Goal: Transaction & Acquisition: Purchase product/service

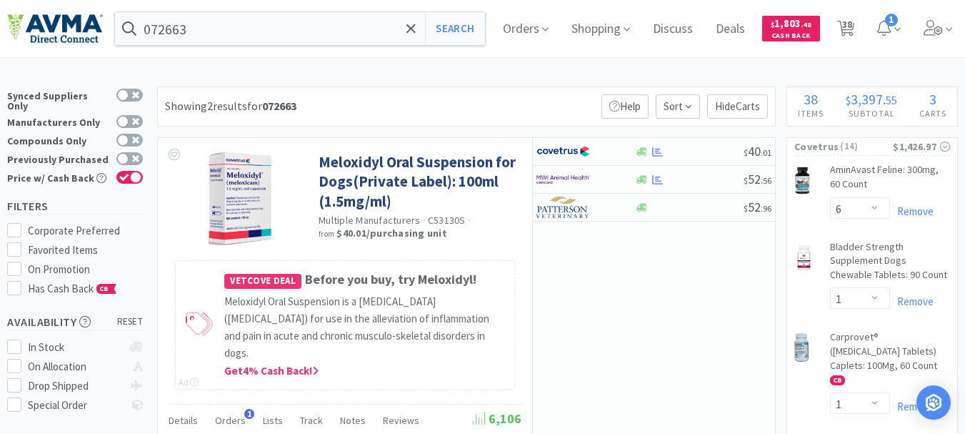
select select "6"
select select "1"
select select "2"
select select "1"
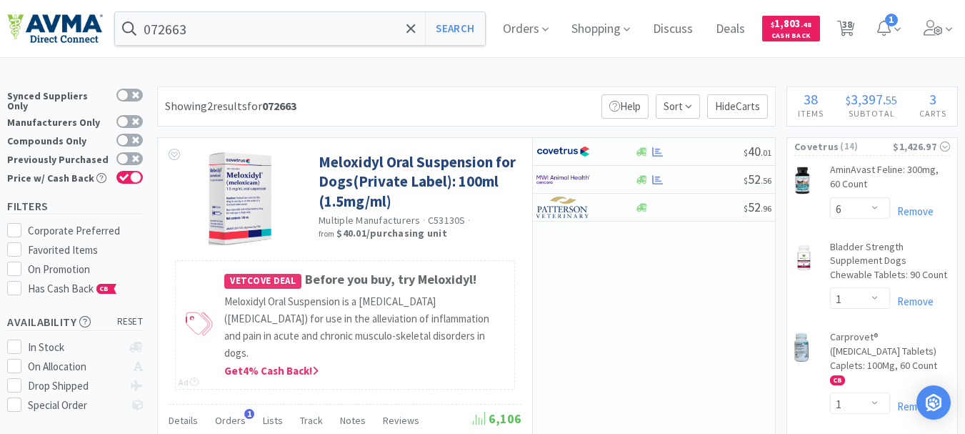
select select "1"
select select "2"
select select "1"
select select "2"
select select "1"
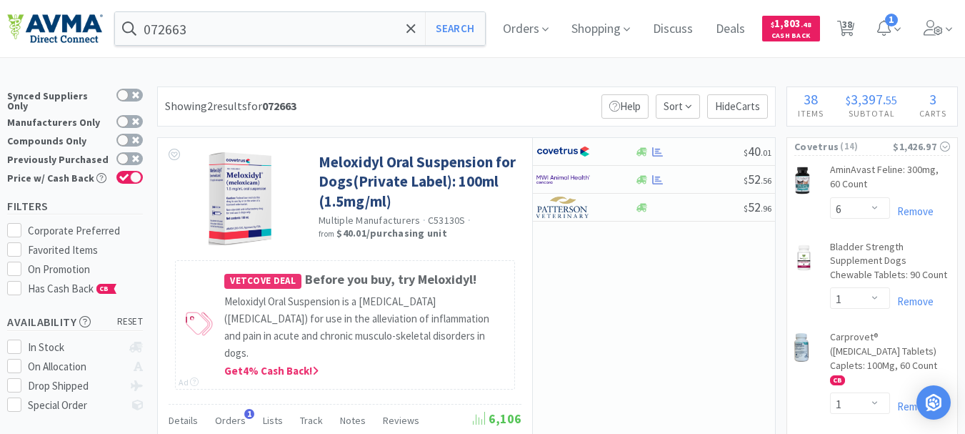
select select "3"
select select "2"
select select "1"
select select "6"
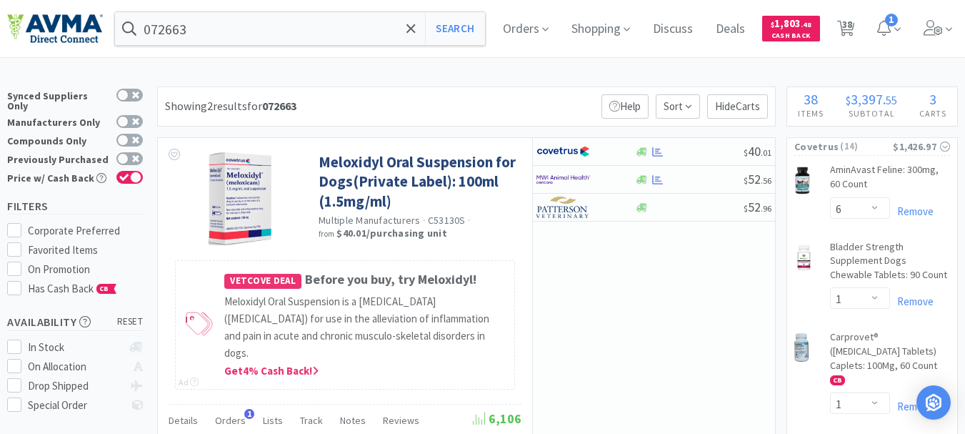
select select "8"
select select "3"
select select "1"
select select "3"
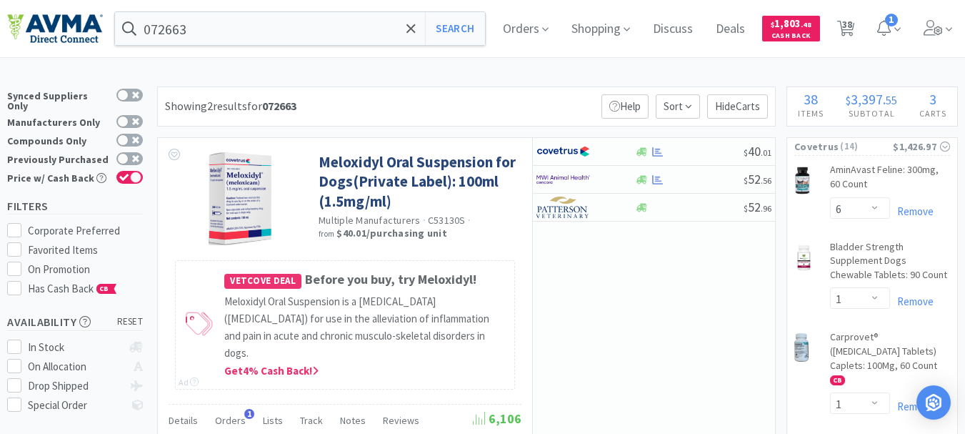
select select "10"
select select "3"
select select "1"
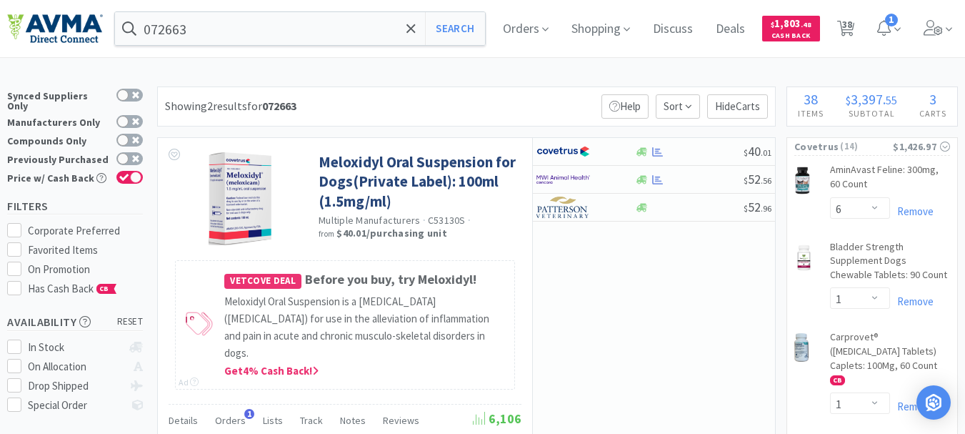
select select "1"
select select "2"
select select "1"
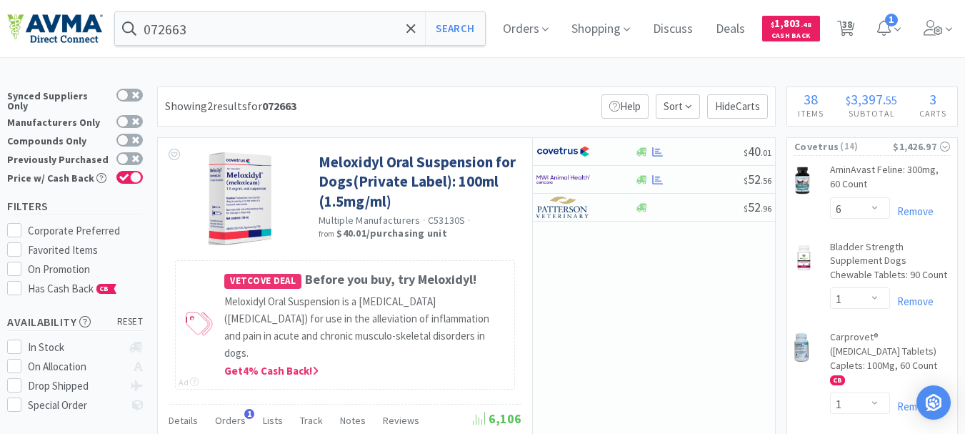
select select "3"
select select "1"
select select "3"
select select "2"
select select "1"
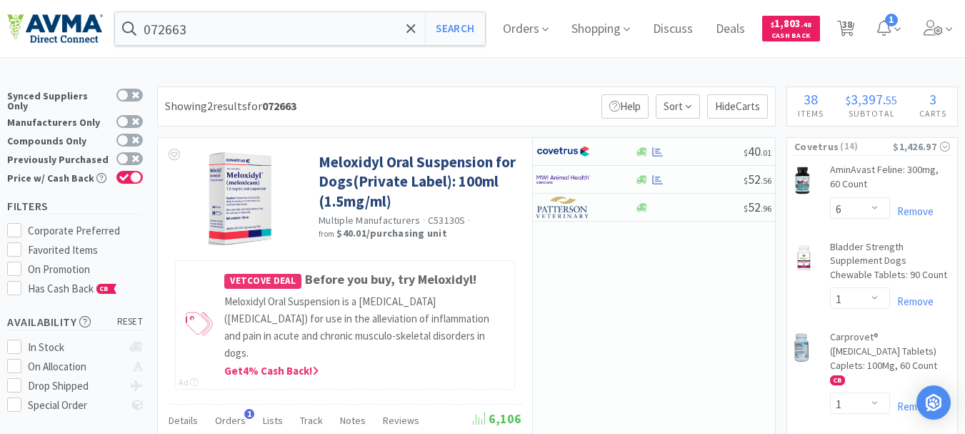
select select "8"
select select "6"
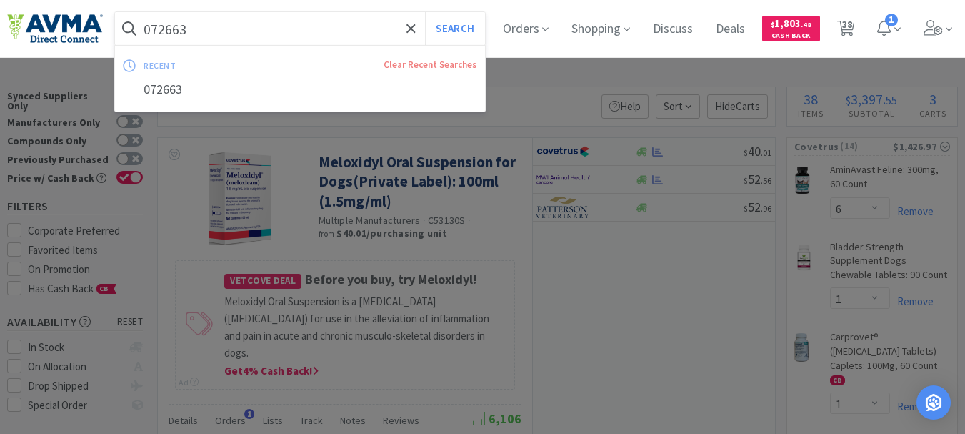
paste input "8938672"
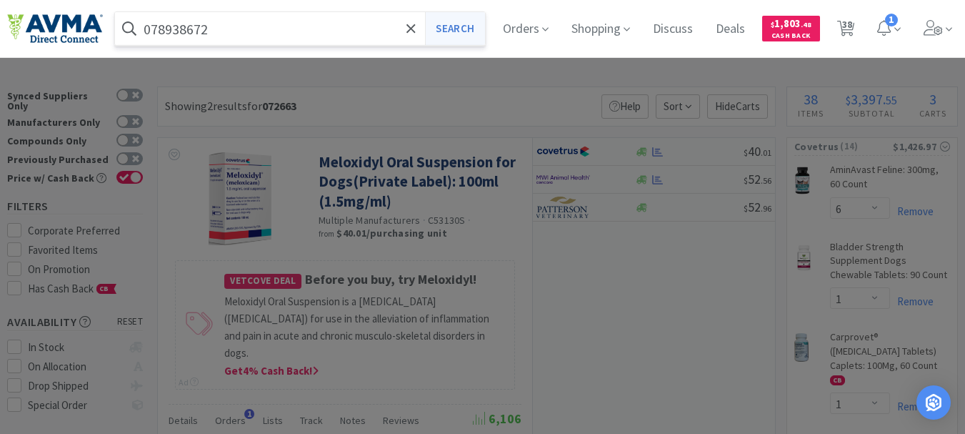
drag, startPoint x: 322, startPoint y: 29, endPoint x: 471, endPoint y: 21, distance: 149.5
click at [471, 21] on form "078938672 Search" at bounding box center [300, 28] width 370 height 33
type input "078938672"
click at [464, 31] on button "Search" at bounding box center [454, 28] width 59 height 33
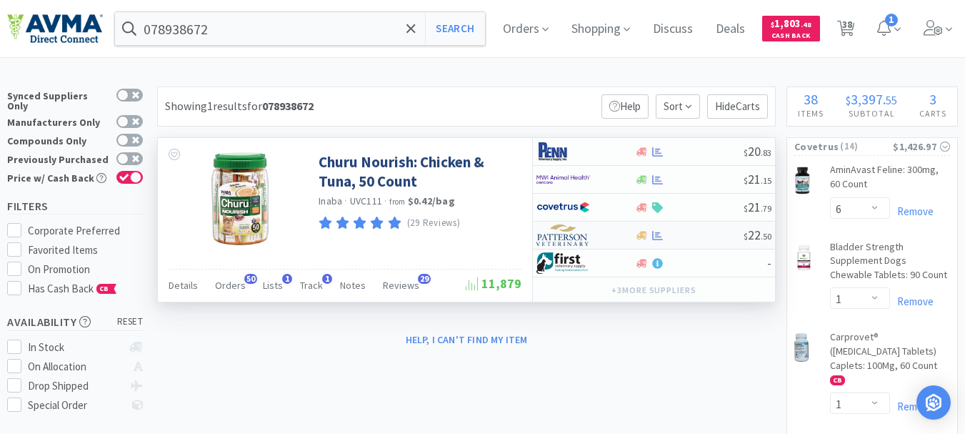
click at [569, 236] on img at bounding box center [563, 234] width 54 height 21
select select "1"
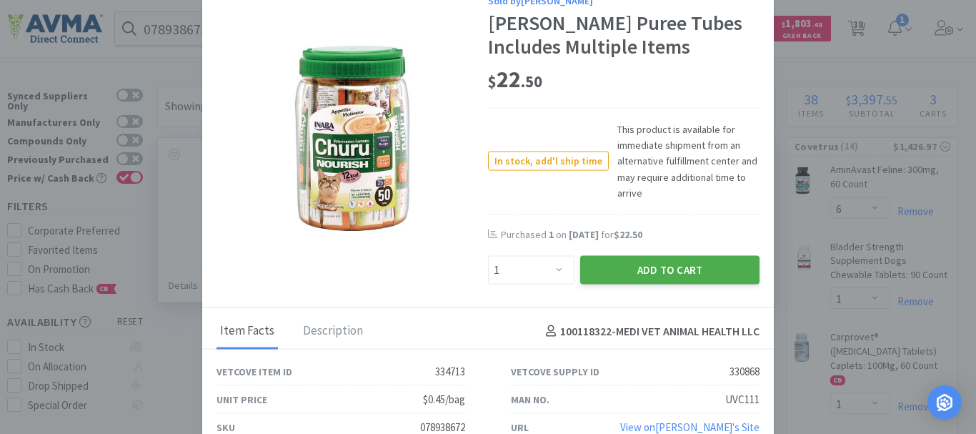
click at [666, 271] on button "Add to Cart" at bounding box center [669, 270] width 179 height 29
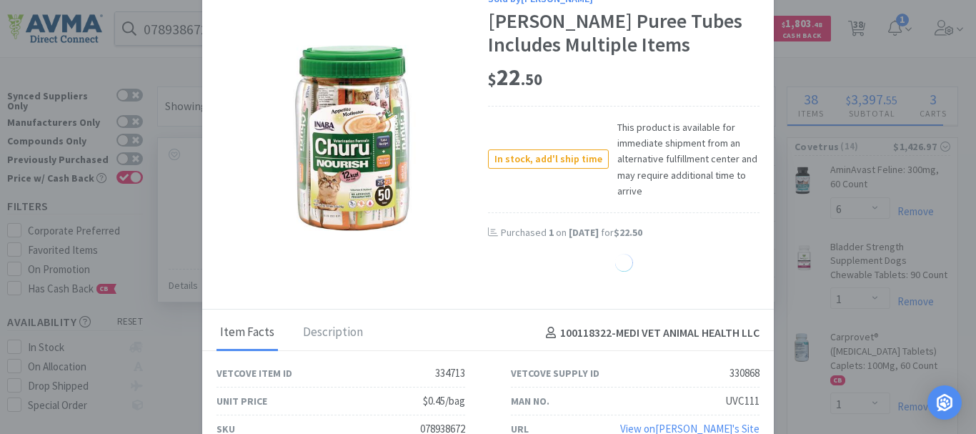
select select "1"
select select "2"
select select "1"
select select "3"
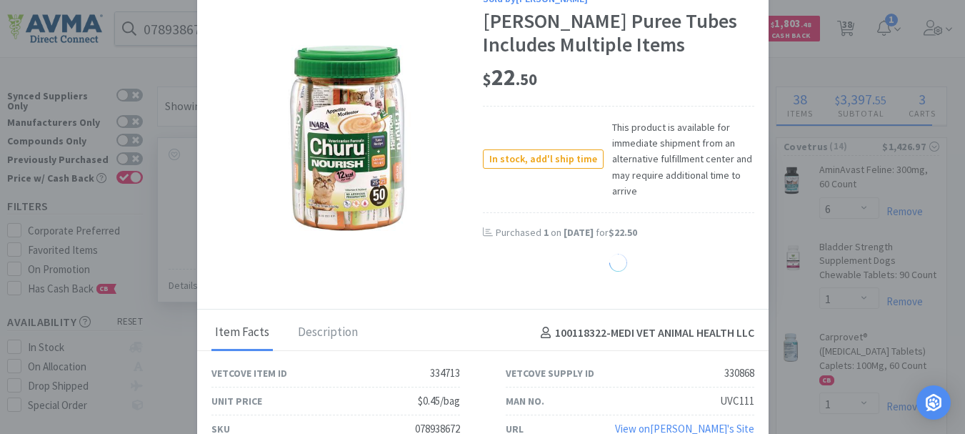
select select "1"
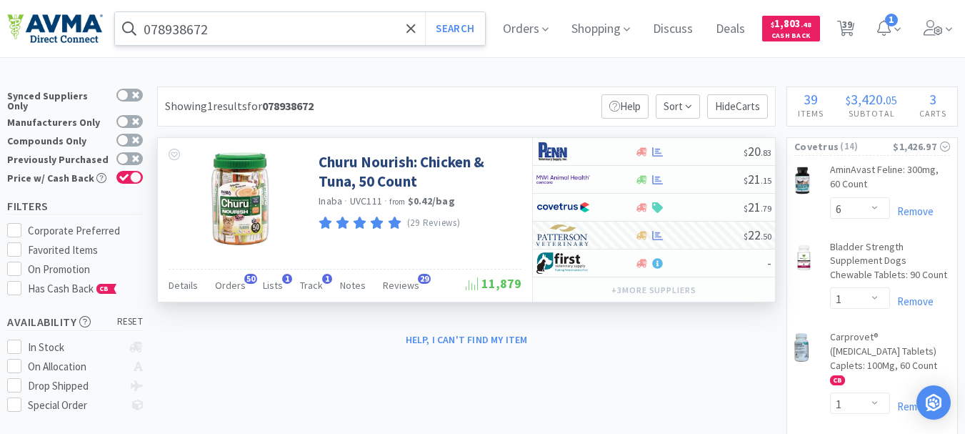
click at [316, 36] on input "078938672" at bounding box center [300, 28] width 370 height 33
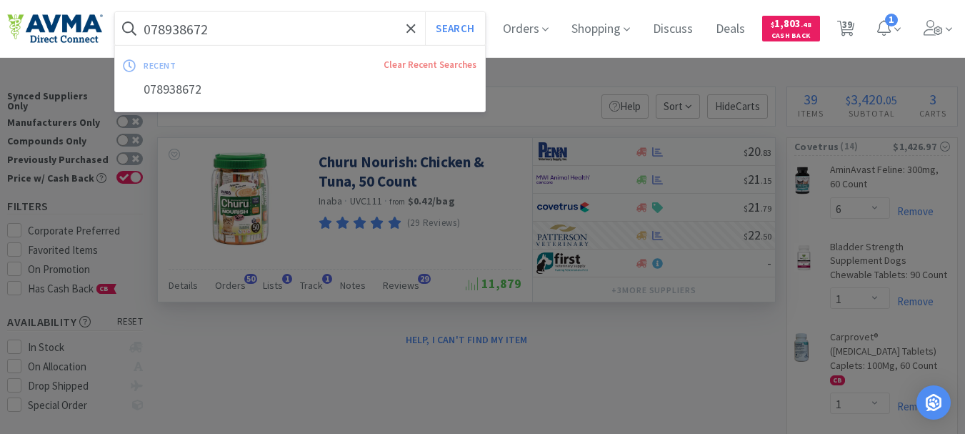
paste input "37960"
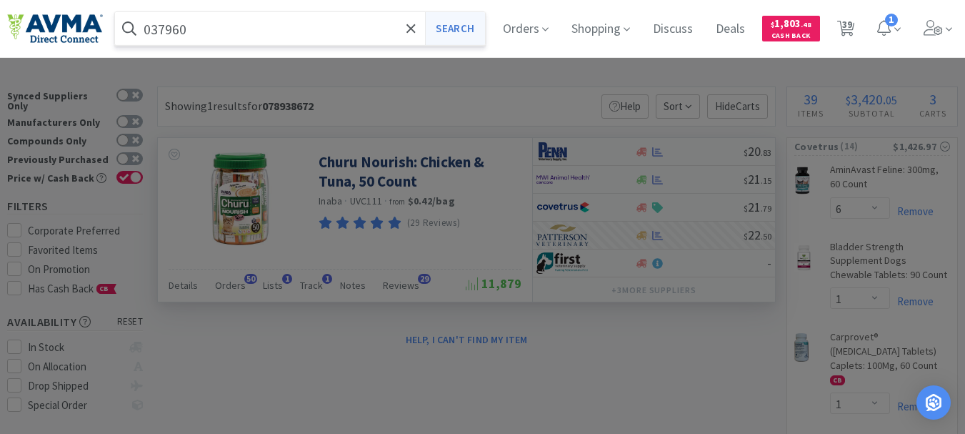
click at [469, 26] on button "Search" at bounding box center [454, 28] width 59 height 33
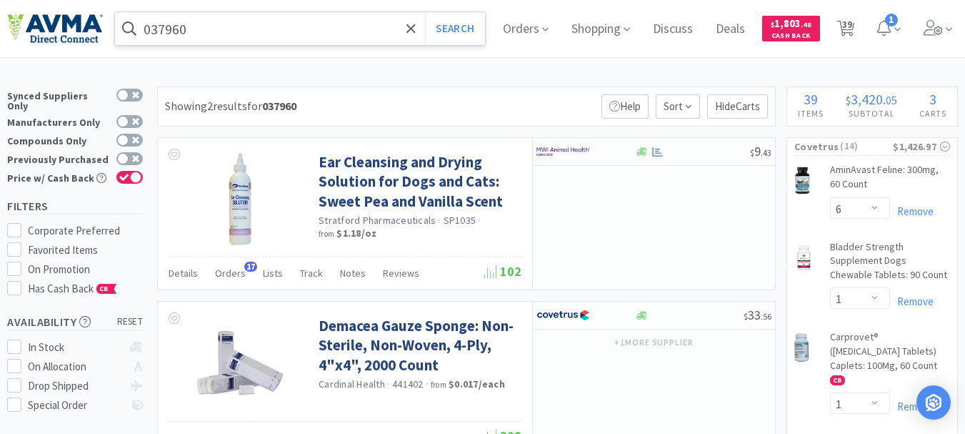
click at [296, 41] on input "037960" at bounding box center [300, 28] width 370 height 33
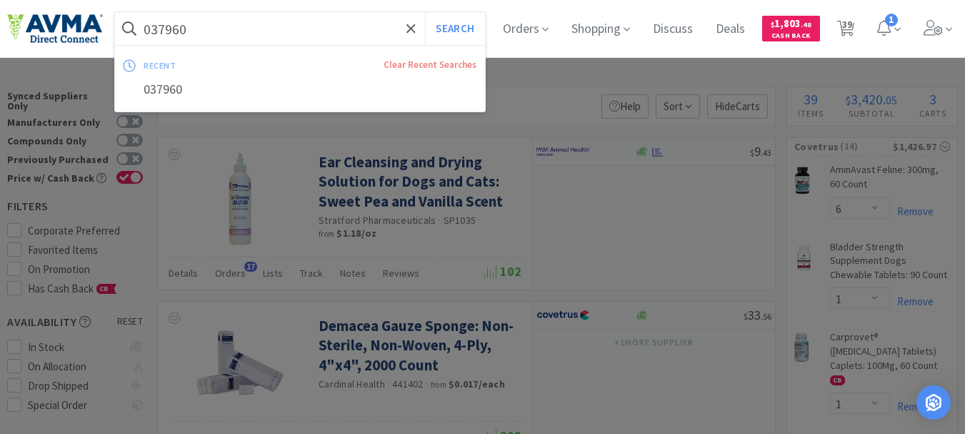
paste input "5283"
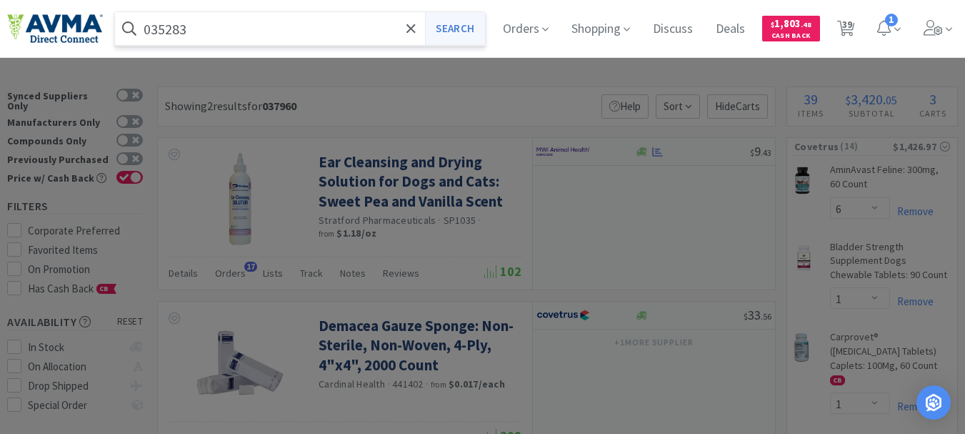
type input "035283"
click at [456, 30] on button "Search" at bounding box center [454, 28] width 59 height 33
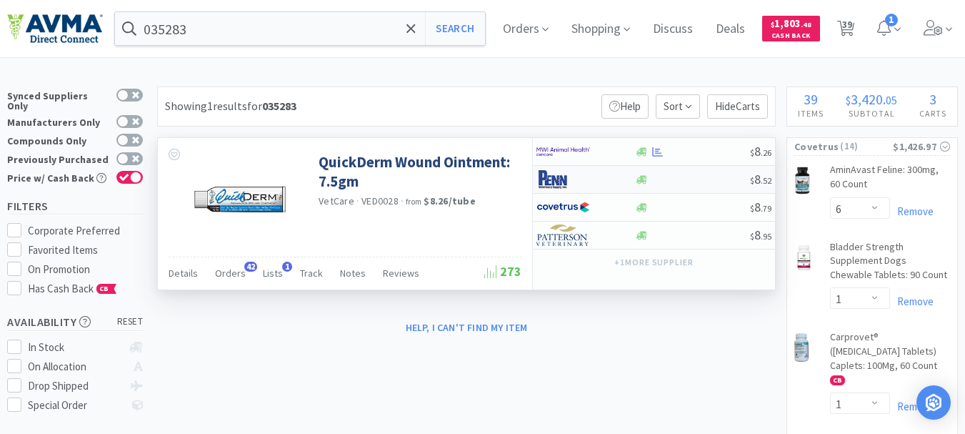
click at [560, 179] on img at bounding box center [563, 179] width 54 height 21
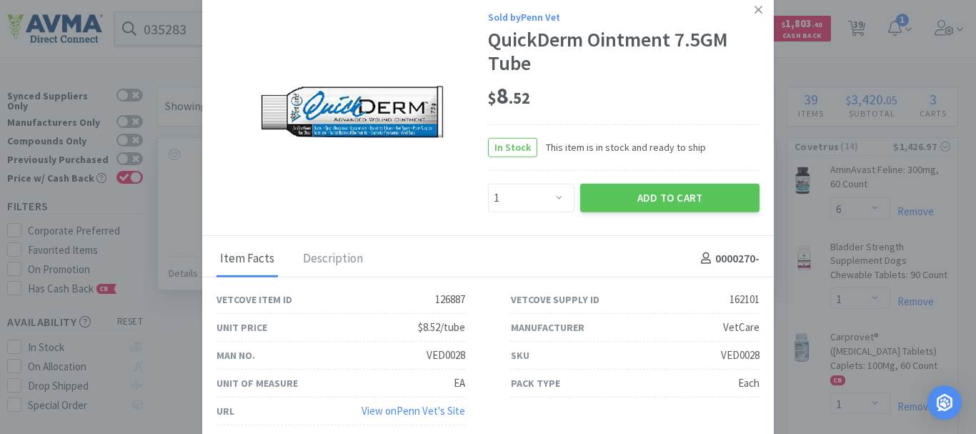
click at [726, 351] on div "VED0028" at bounding box center [740, 354] width 39 height 17
copy div "VED0028"
click at [557, 194] on select "Enter Quantity 1 2 3 4 5 6 7 8 9 10 11 12 13 14 15 16 17 18 19 20 Enter Quantity" at bounding box center [531, 197] width 86 height 29
select select "3"
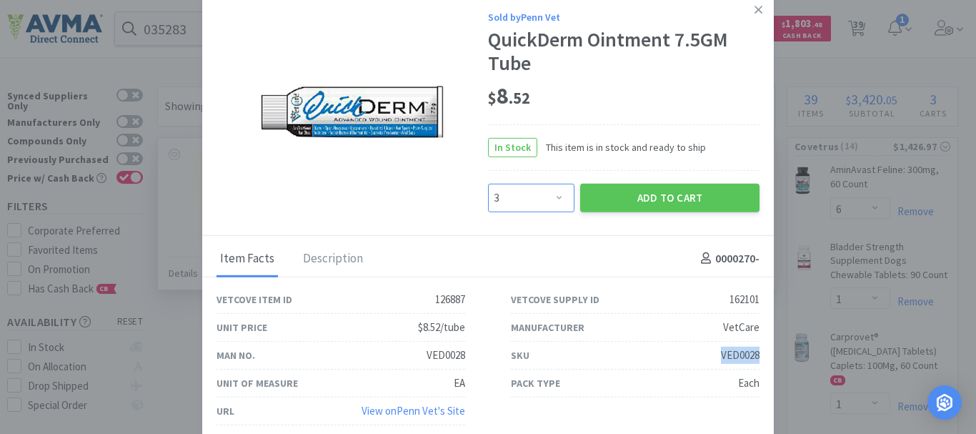
click at [488, 183] on select "Enter Quantity 1 2 3 4 5 6 7 8 9 10 11 12 13 14 15 16 17 18 19 20 Enter Quantity" at bounding box center [531, 197] width 86 height 29
click at [623, 188] on button "Add to Cart" at bounding box center [669, 197] width 179 height 29
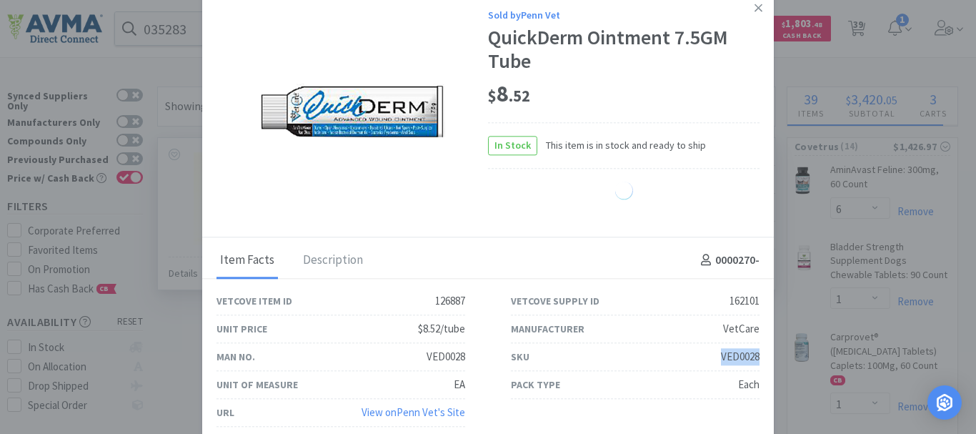
select select "3"
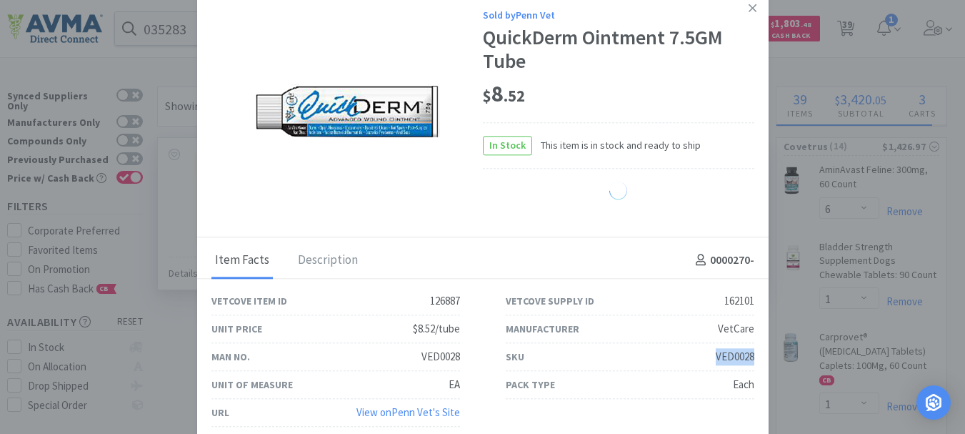
select select "6"
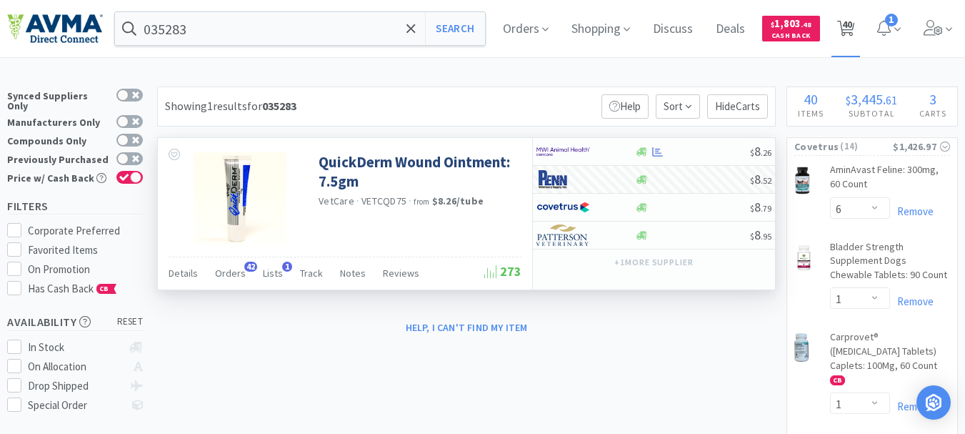
click at [852, 24] on span "40" at bounding box center [847, 24] width 10 height 57
select select "6"
select select "1"
select select "2"
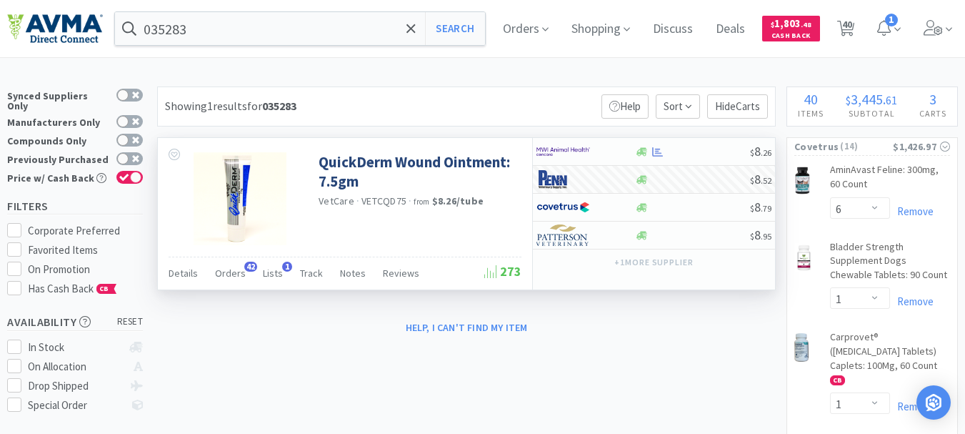
select select "1"
select select "2"
select select "1"
select select "2"
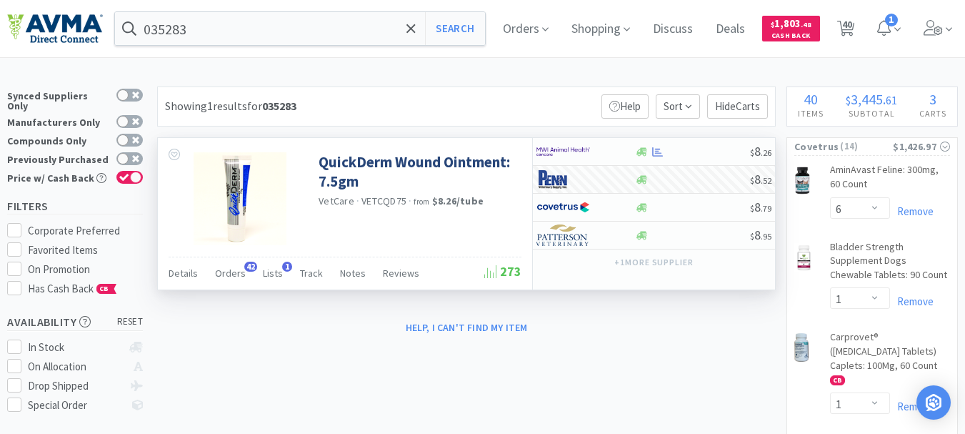
select select "1"
select select "3"
select select "2"
select select "1"
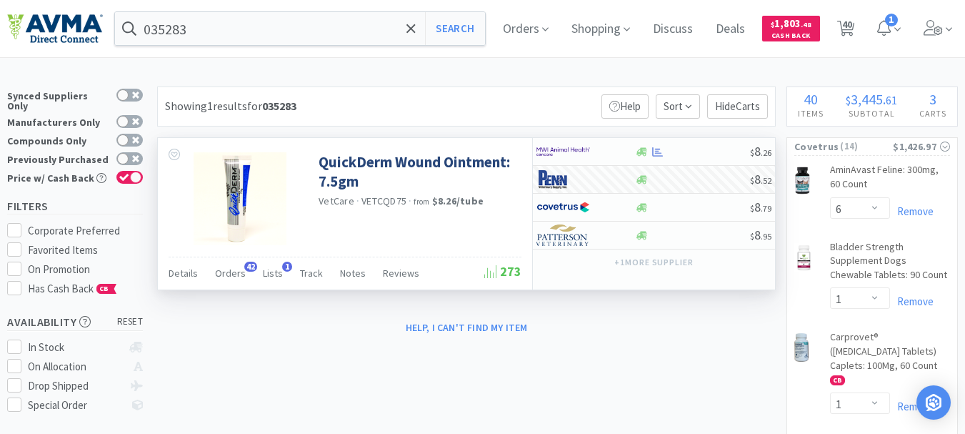
select select "6"
select select "8"
select select "3"
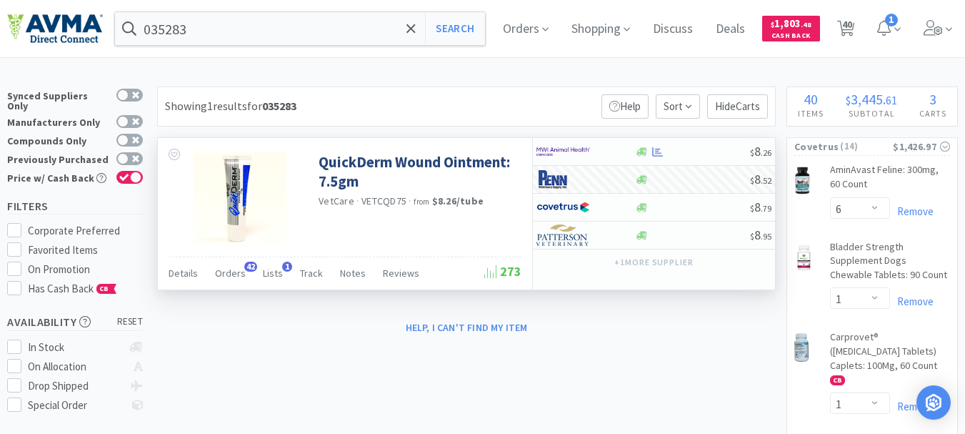
select select "1"
select select "3"
select select "10"
select select "3"
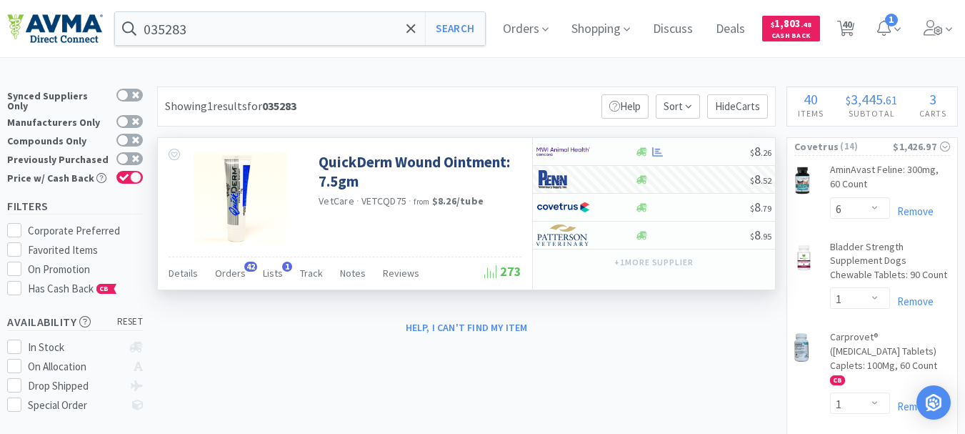
select select "1"
select select "2"
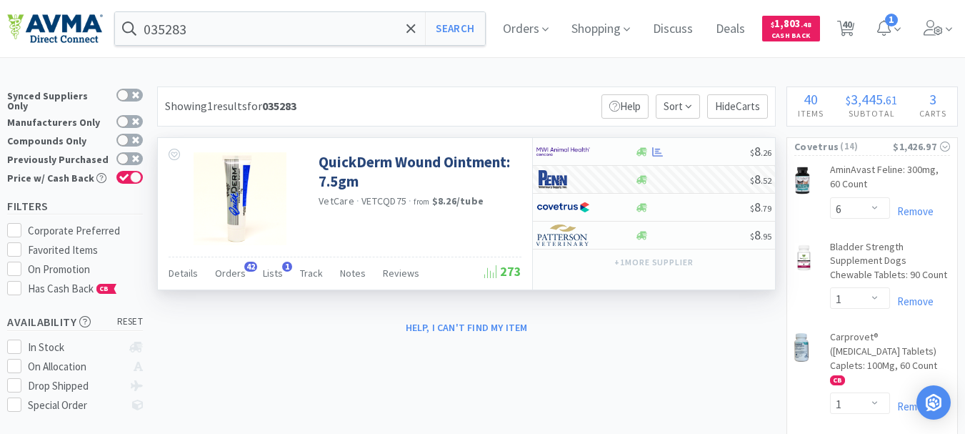
select select "1"
select select "3"
select select "1"
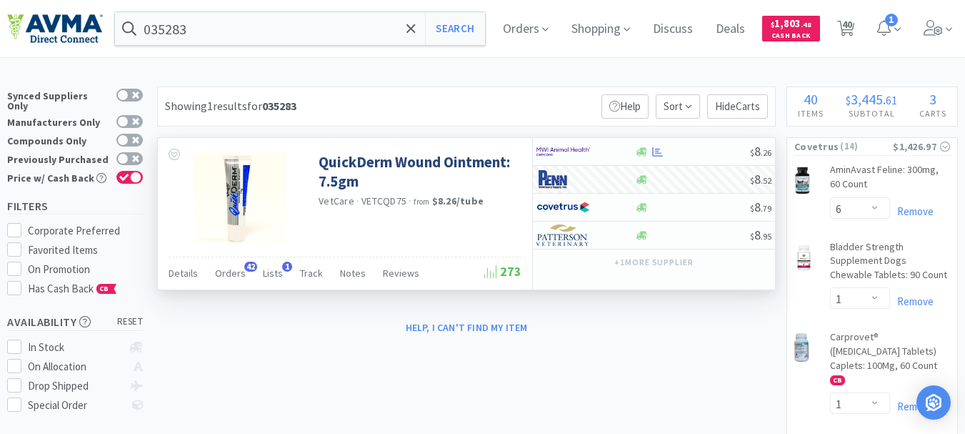
select select "3"
select select "2"
select select "1"
select select "8"
select select "3"
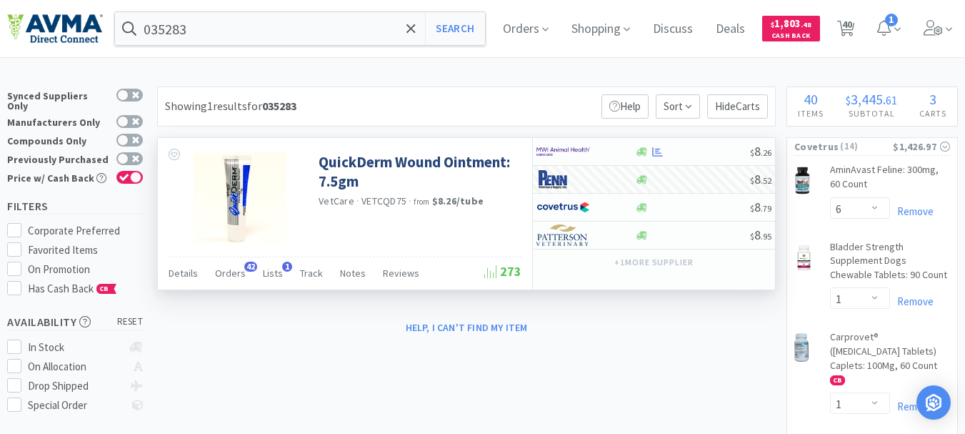
select select "6"
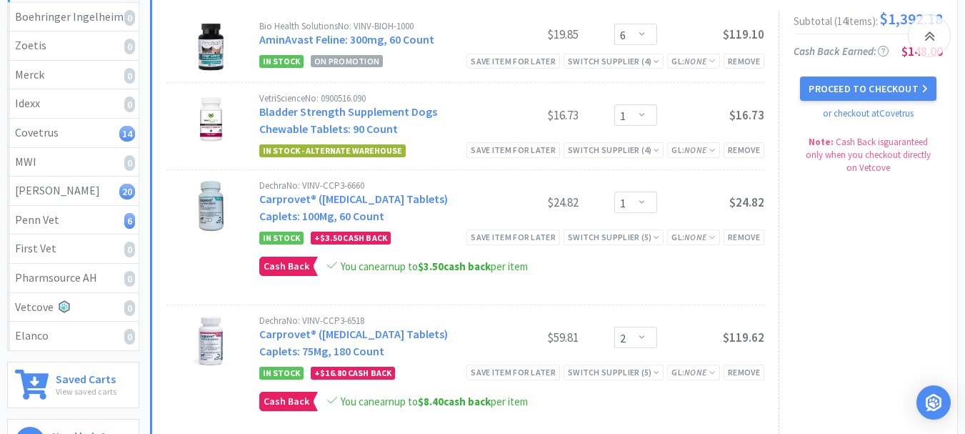
scroll to position [143, 0]
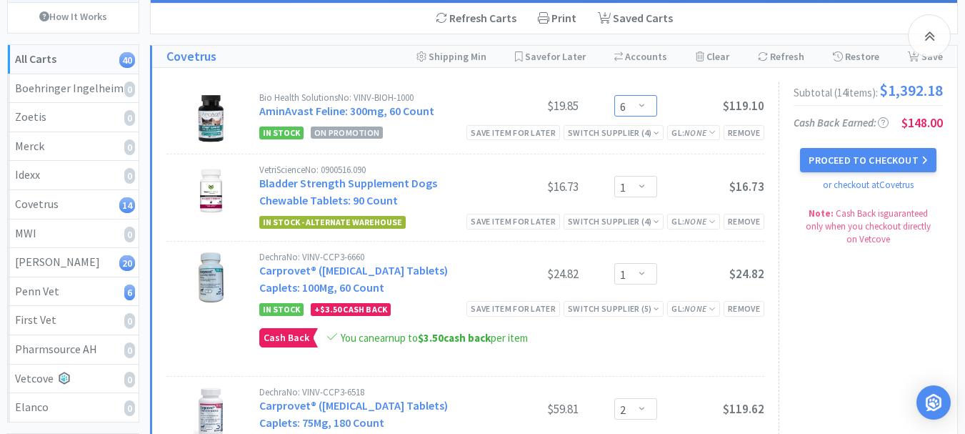
click at [646, 103] on select "Enter Quantity 1 2 3 4 5 6 7 8 9 10 11 12 13 14 15 16 17 18 19 20 Enter Quantity" at bounding box center [635, 105] width 43 height 21
click at [614, 95] on select "Enter Quantity 1 2 3 4 5 6 7 8 9 10 11 12 13 14 15 16 17 18 19 20 Enter Quantity" at bounding box center [635, 105] width 43 height 21
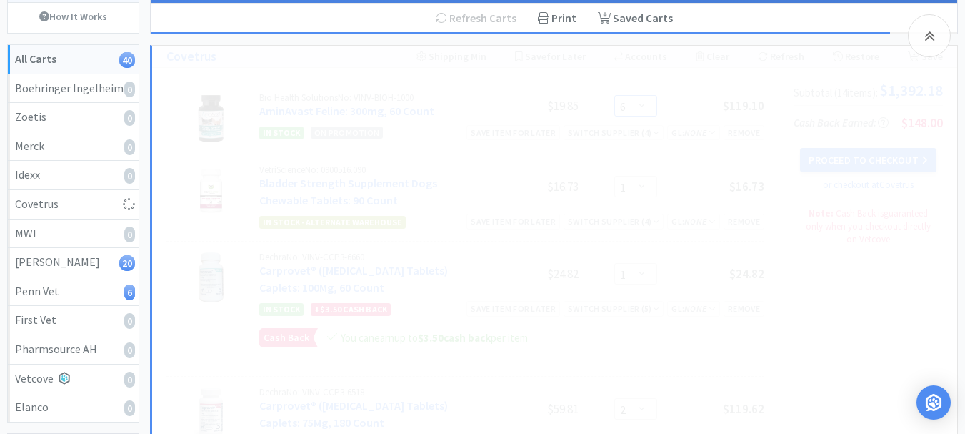
select select "1"
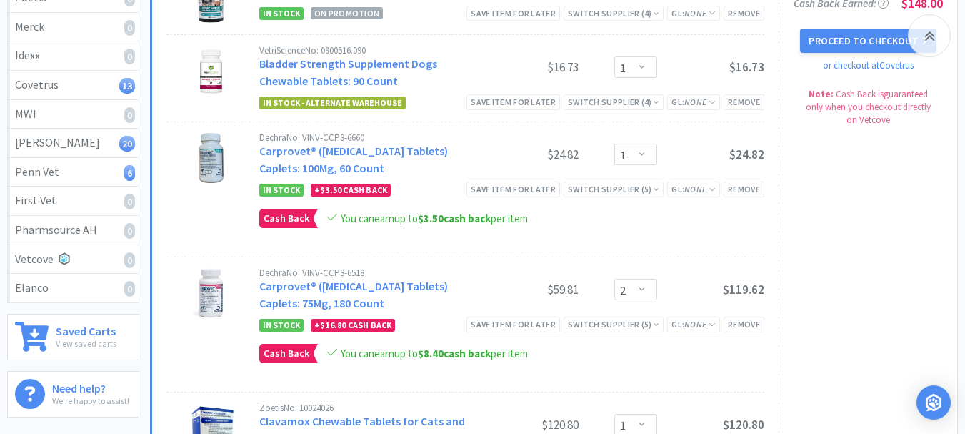
scroll to position [286, 0]
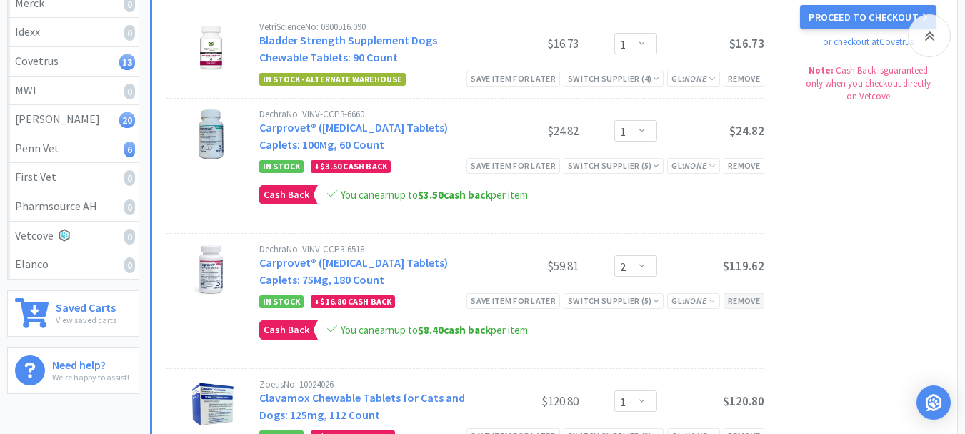
click at [744, 299] on div "Remove" at bounding box center [744, 300] width 41 height 15
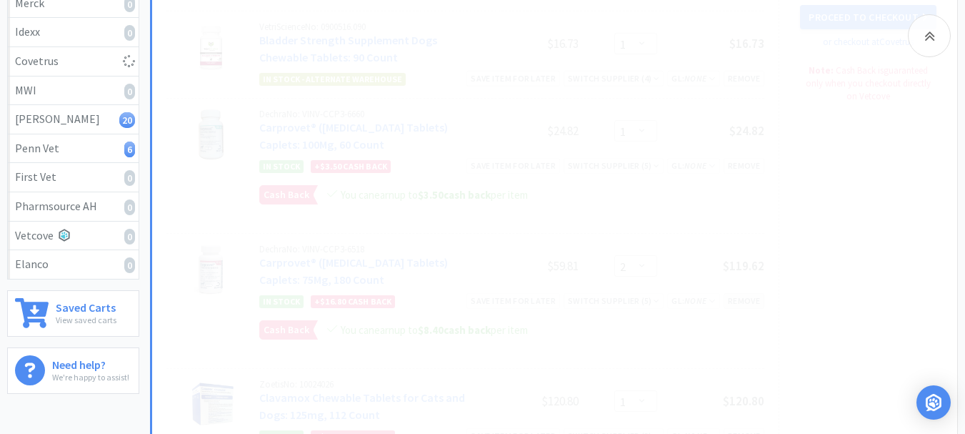
select select "1"
select select "2"
select select "1"
select select "2"
select select "1"
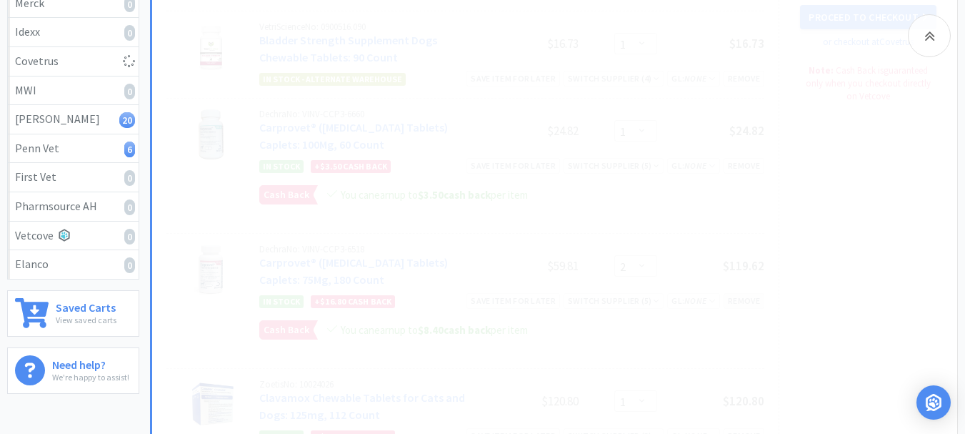
select select "3"
select select "2"
select select "1"
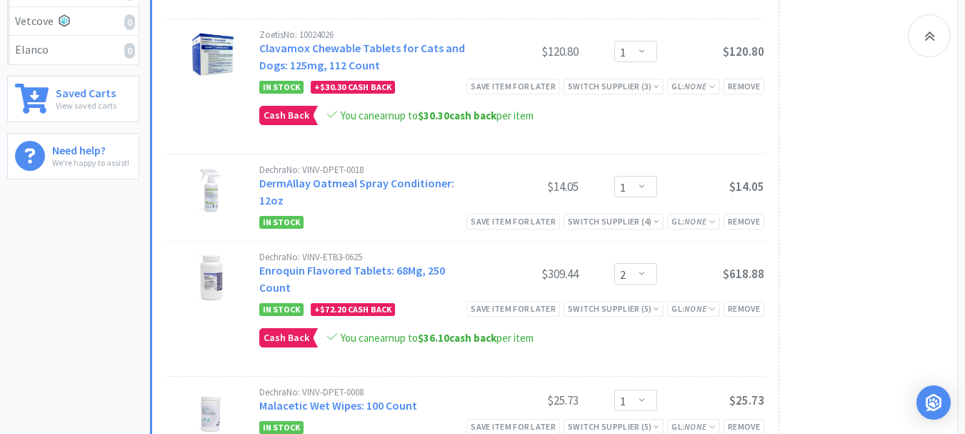
scroll to position [571, 0]
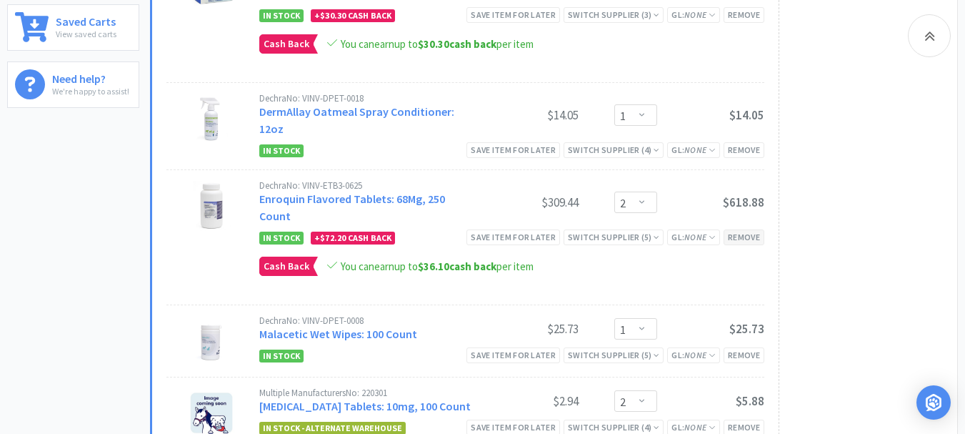
click at [746, 238] on div "Remove" at bounding box center [744, 236] width 41 height 15
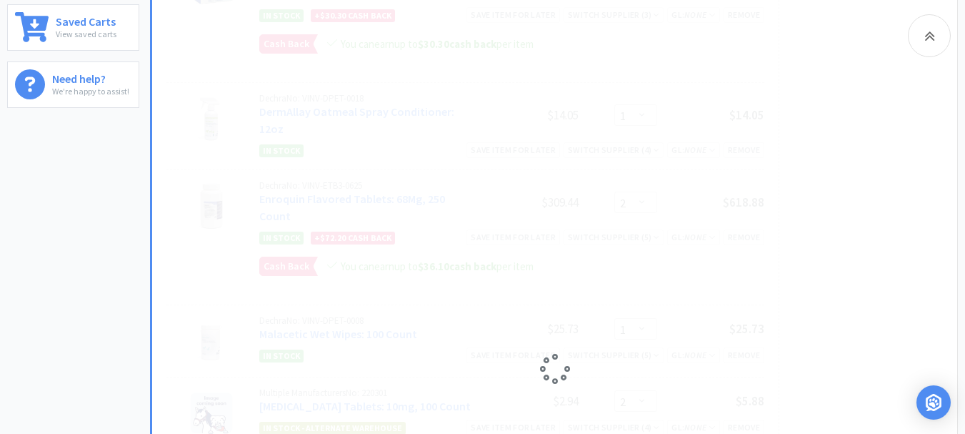
select select "1"
select select "2"
select select "1"
select select "3"
select select "2"
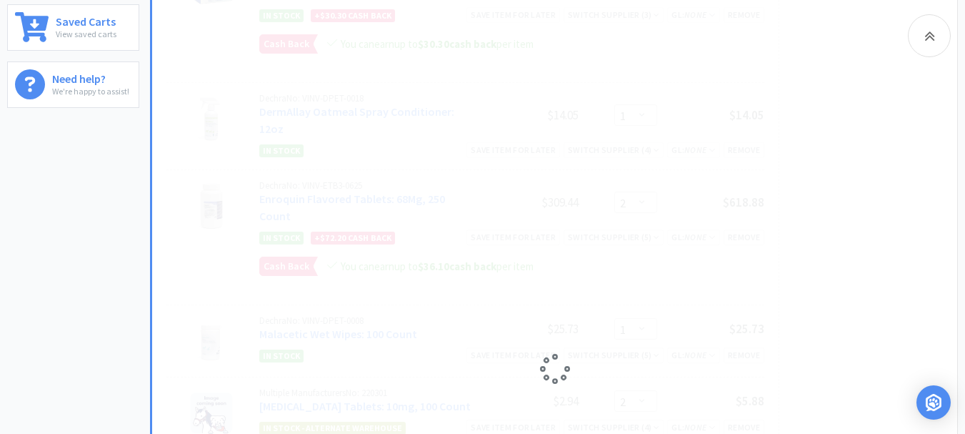
select select "1"
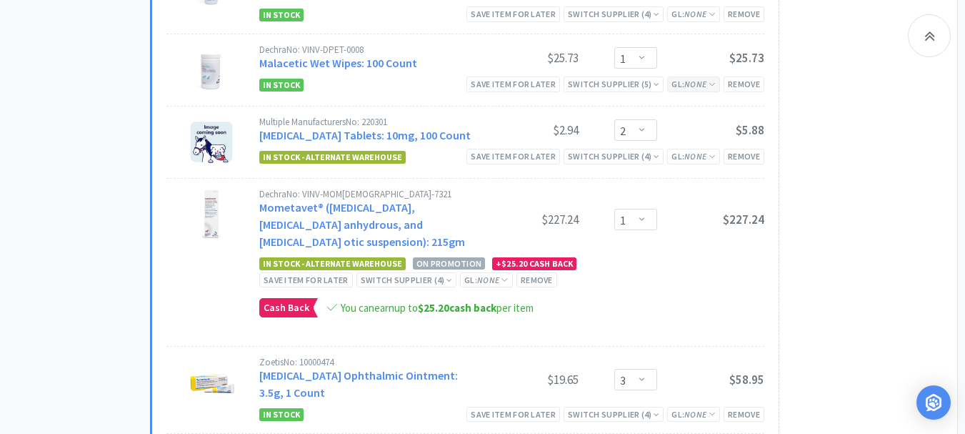
scroll to position [714, 0]
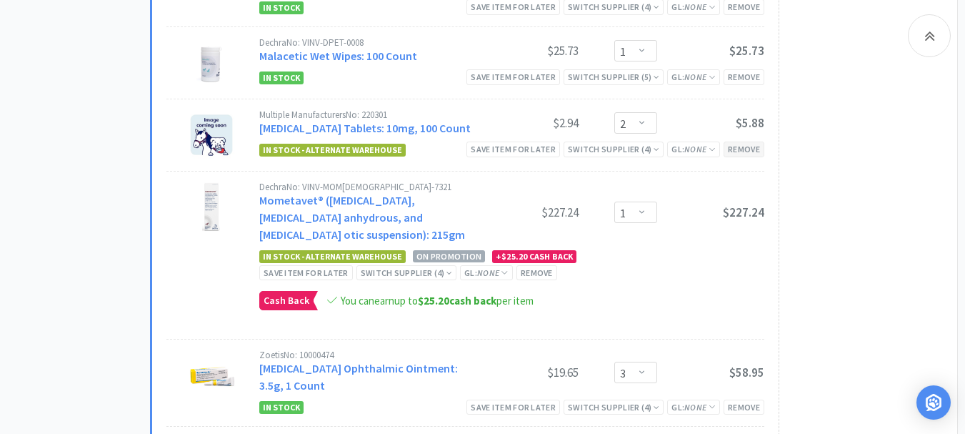
click at [746, 146] on div "Remove" at bounding box center [744, 148] width 41 height 15
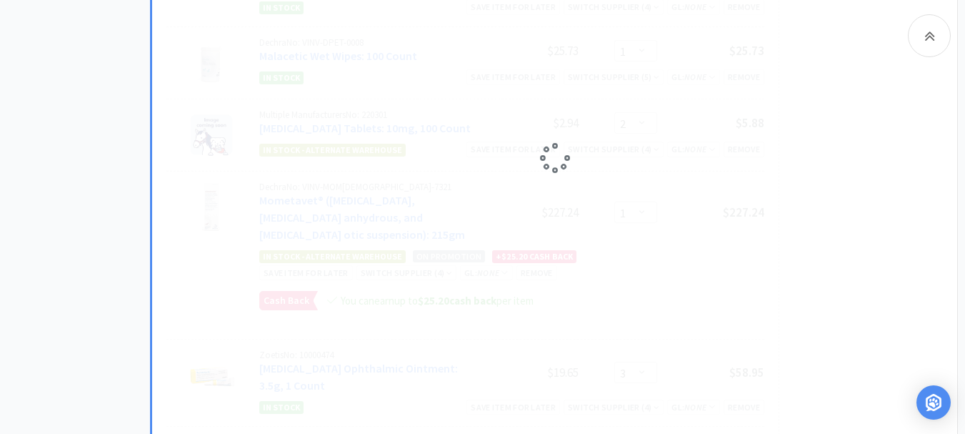
select select "1"
select select "3"
select select "2"
select select "1"
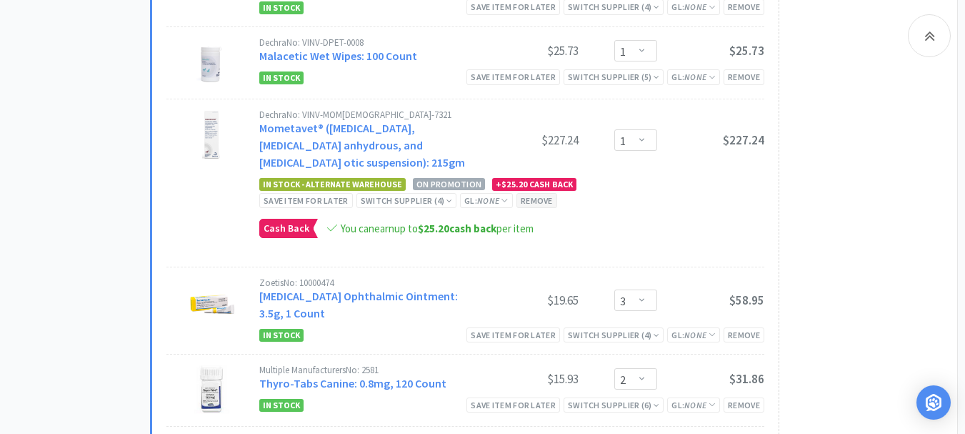
click at [531, 198] on div "Remove" at bounding box center [536, 200] width 41 height 15
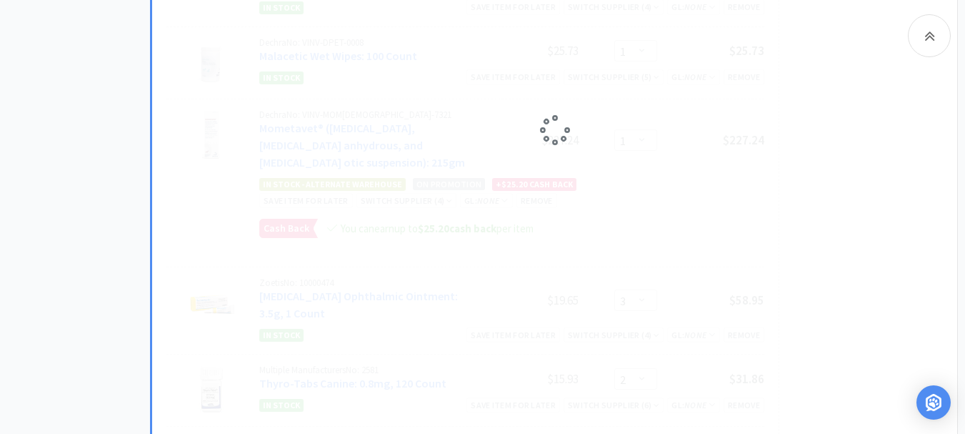
select select "3"
select select "2"
select select "1"
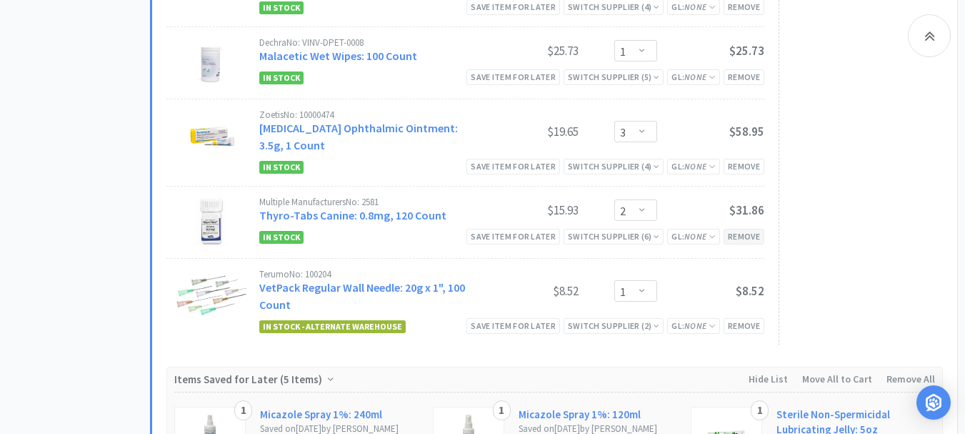
click at [757, 233] on div "Remove" at bounding box center [744, 236] width 41 height 15
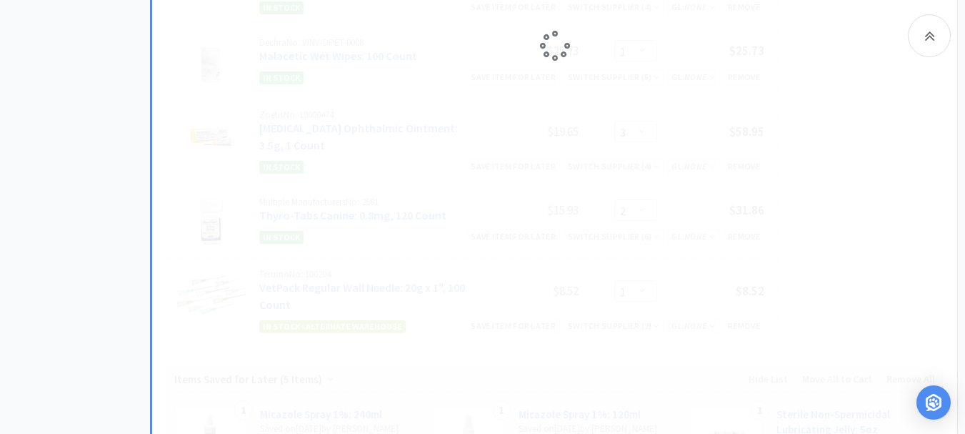
select select "1"
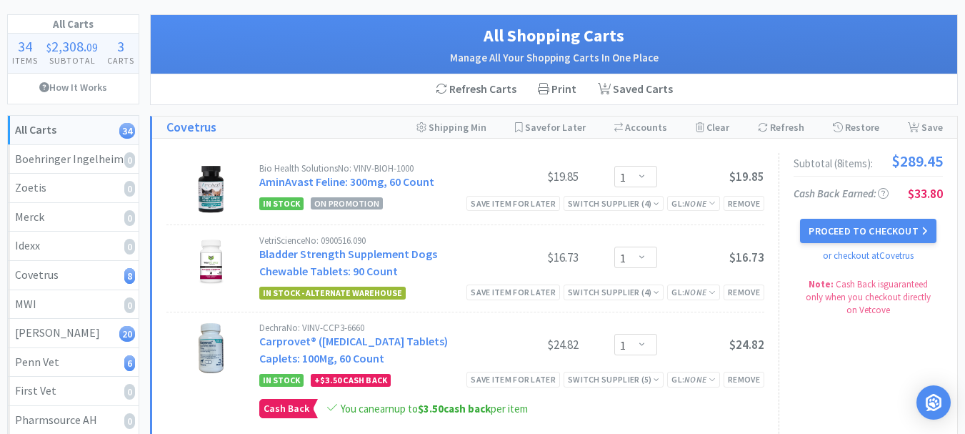
scroll to position [71, 0]
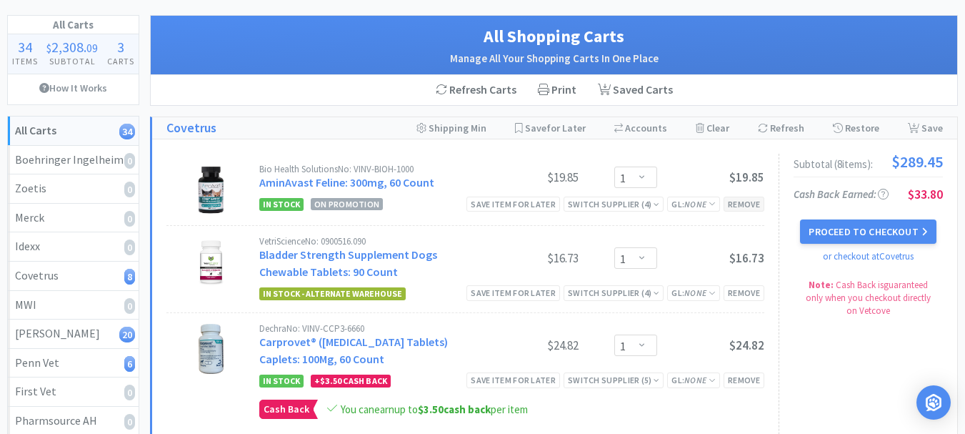
click at [748, 202] on div "Remove" at bounding box center [744, 203] width 41 height 15
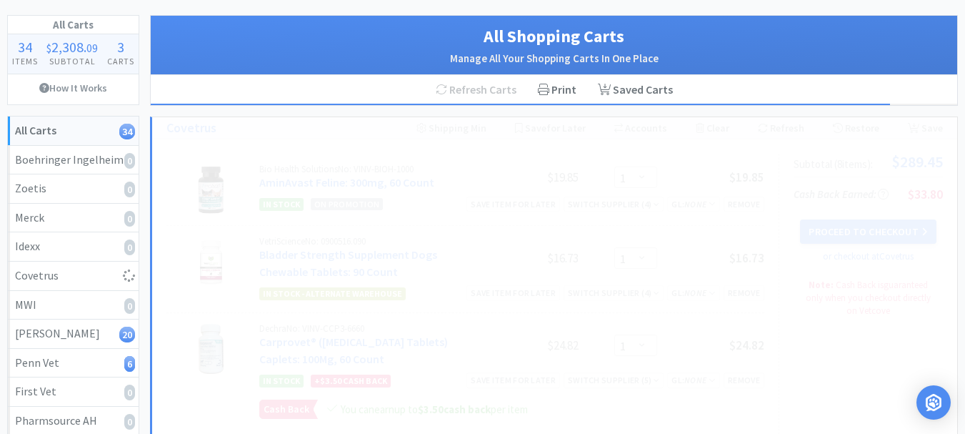
select select "3"
select select "1"
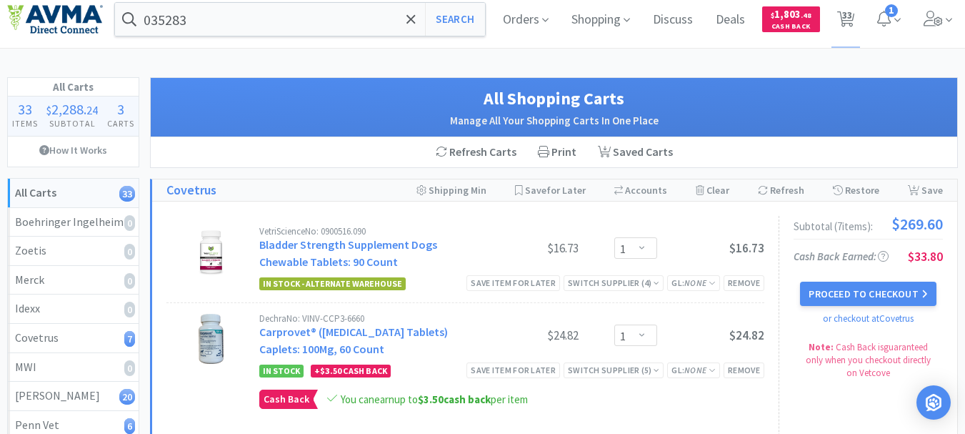
scroll to position [0, 0]
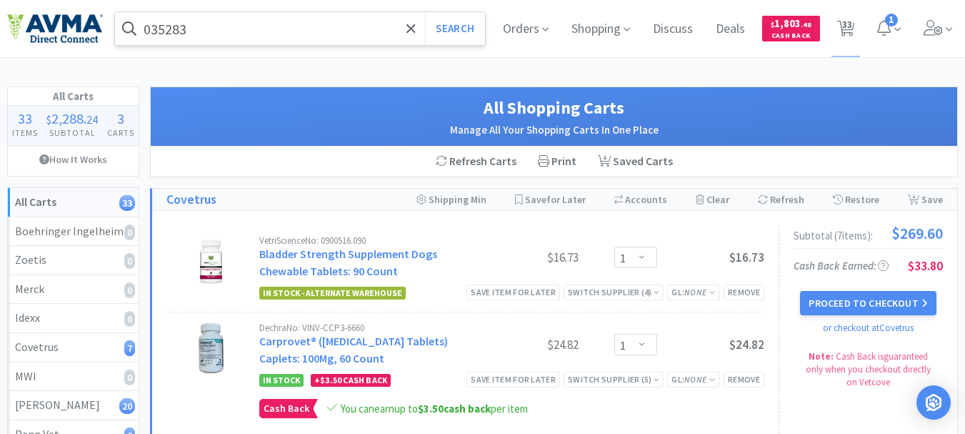
click at [279, 21] on input "035283" at bounding box center [300, 28] width 370 height 33
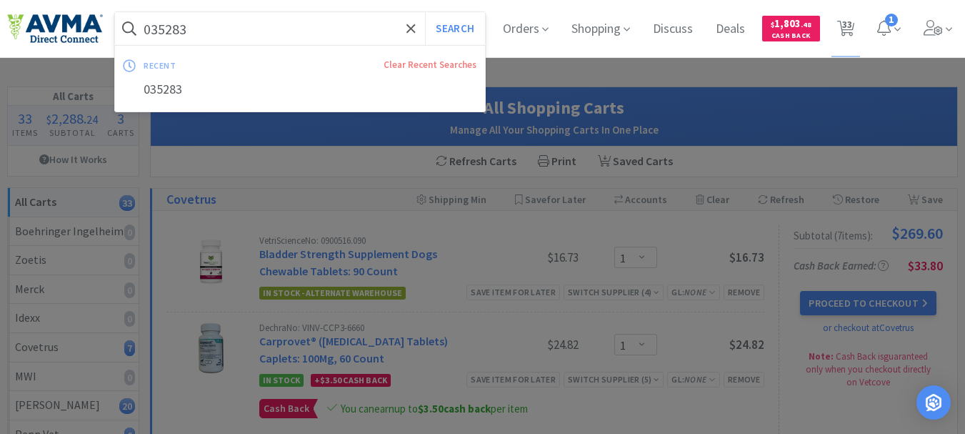
paste input "48362"
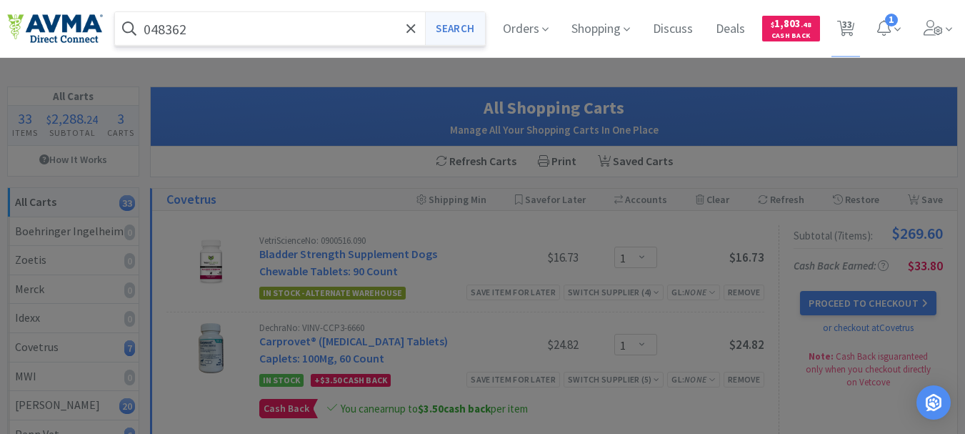
type input "048362"
click at [463, 26] on button "Search" at bounding box center [454, 28] width 59 height 33
select select "1"
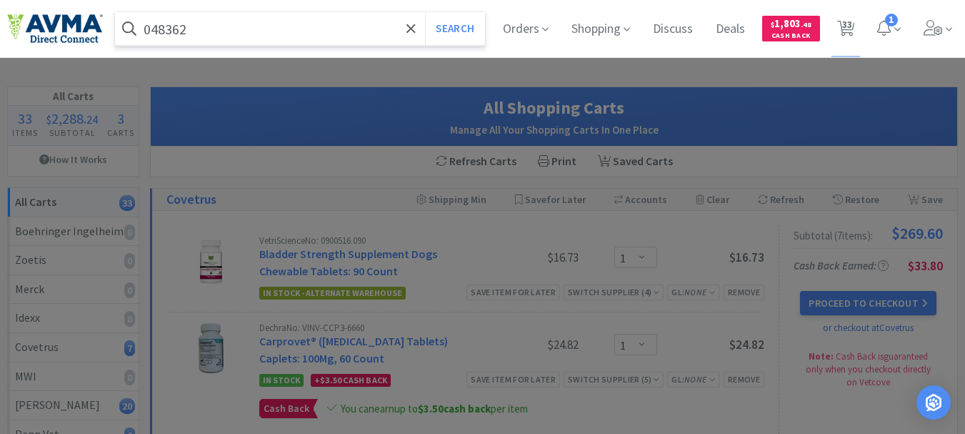
select select "1"
select select "3"
select select "1"
select select "6"
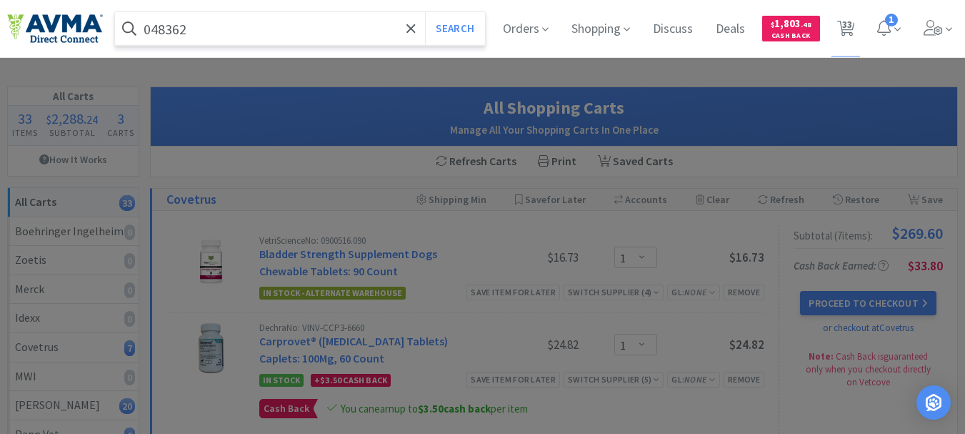
select select "6"
select select "8"
select select "3"
select select "1"
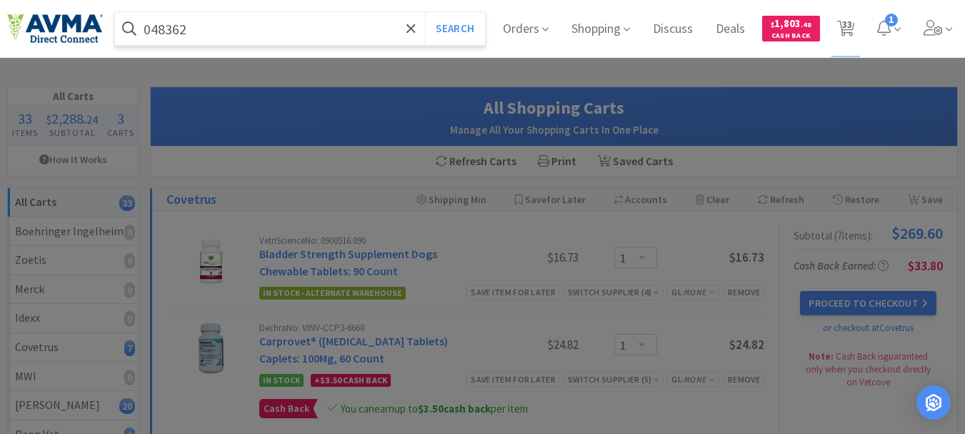
select select "3"
select select "10"
select select "3"
select select "1"
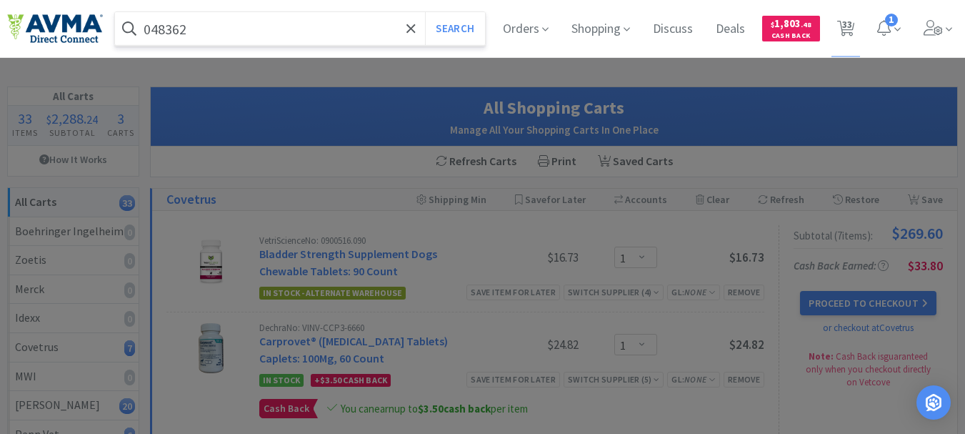
select select "1"
select select "2"
select select "1"
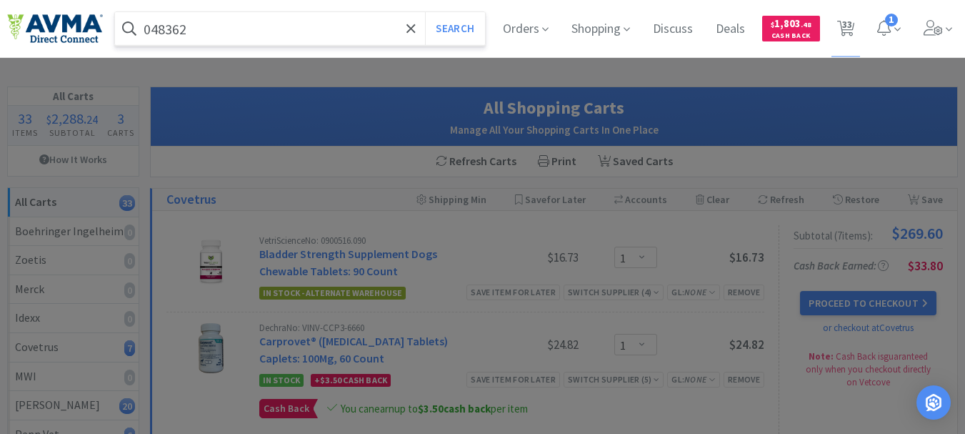
select select "1"
select select "3"
select select "1"
select select "3"
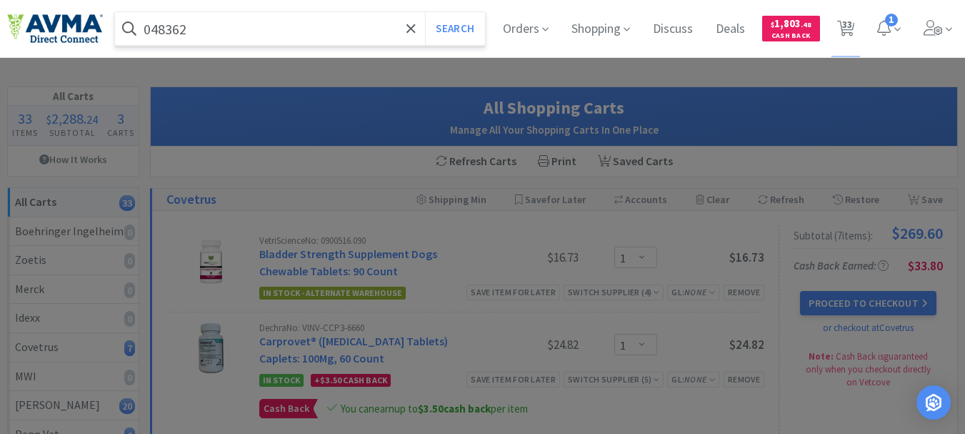
select select "2"
select select "1"
select select "8"
select select "3"
select select "6"
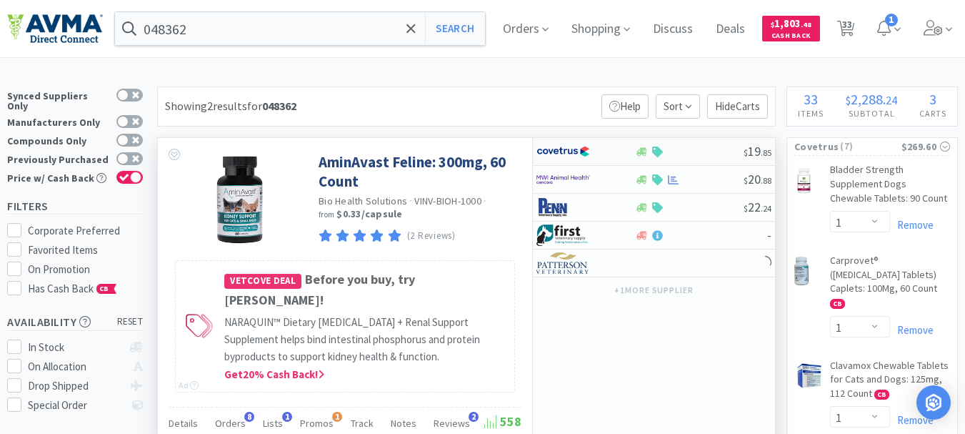
click at [573, 152] on img at bounding box center [563, 151] width 54 height 21
select select "1"
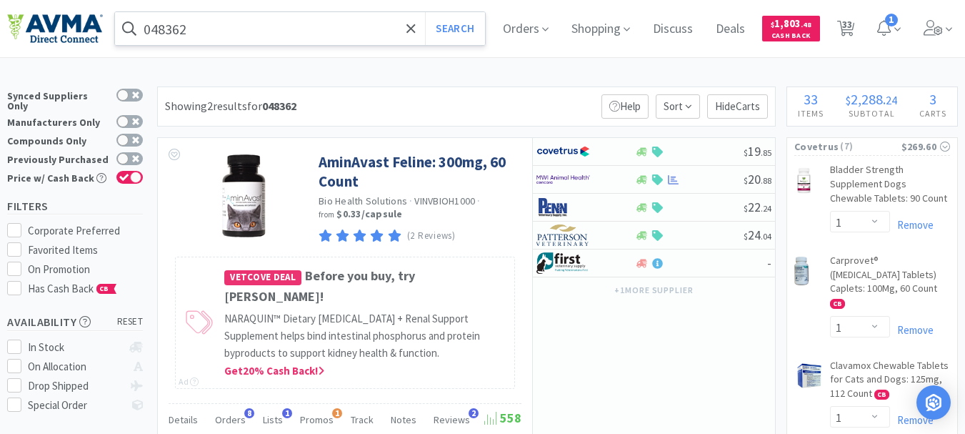
click at [312, 26] on input "048362" at bounding box center [300, 28] width 370 height 33
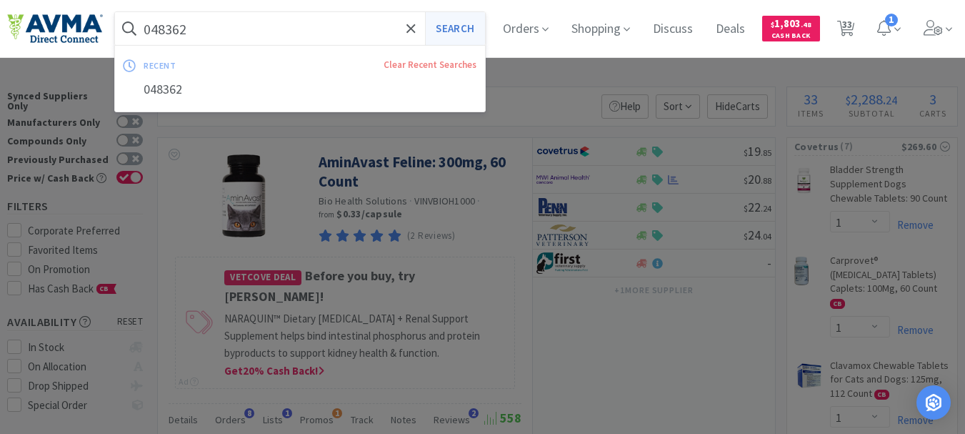
click at [454, 24] on button "Search" at bounding box center [454, 28] width 59 height 33
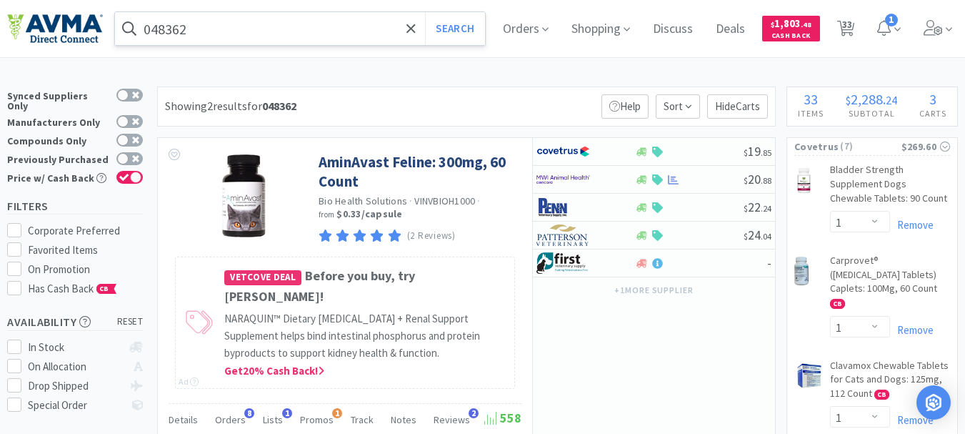
click at [272, 26] on input "048362" at bounding box center [300, 28] width 370 height 33
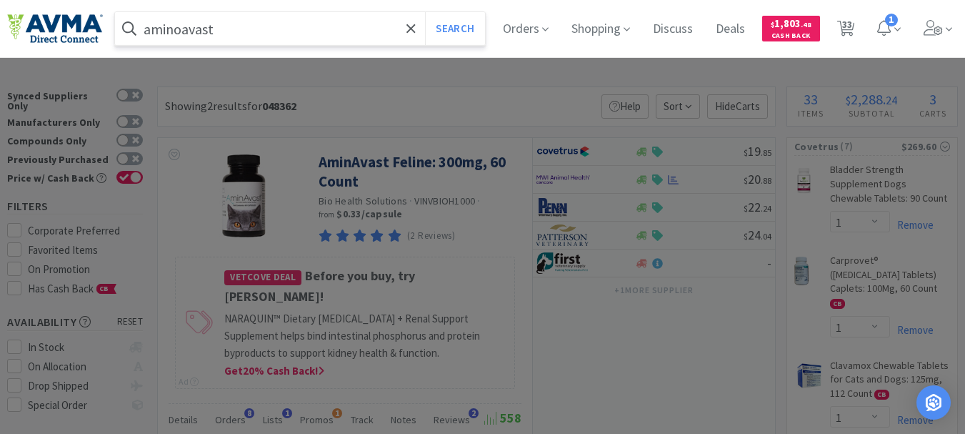
type input "aminoavast"
click at [425, 12] on button "Search" at bounding box center [454, 28] width 59 height 33
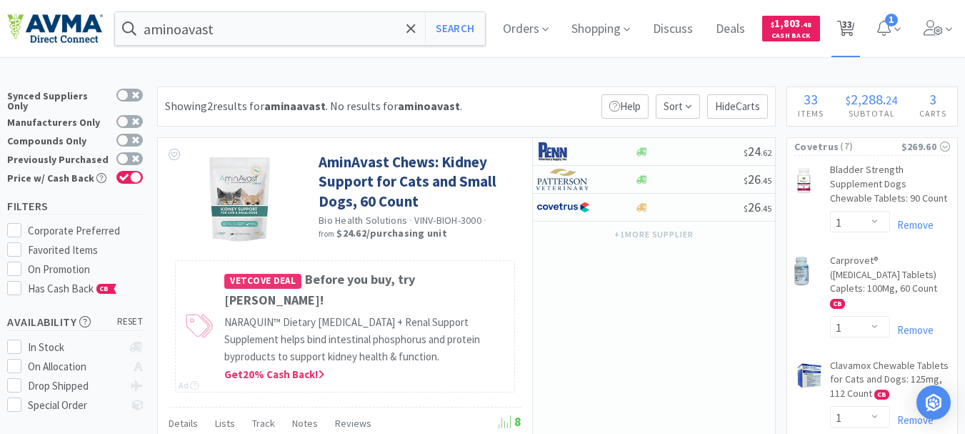
drag, startPoint x: 859, startPoint y: 16, endPoint x: 856, endPoint y: 24, distance: 8.4
click at [852, 16] on span "33" at bounding box center [847, 24] width 10 height 57
select select "1"
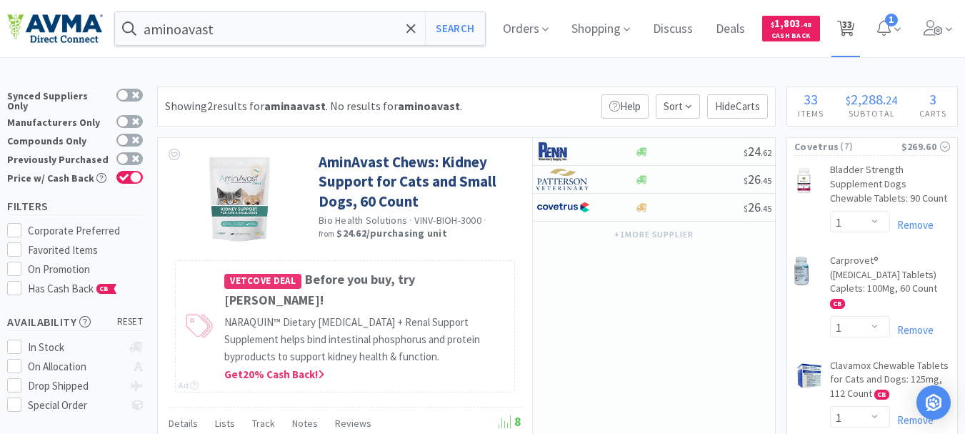
select select "1"
select select "3"
select select "1"
select select "6"
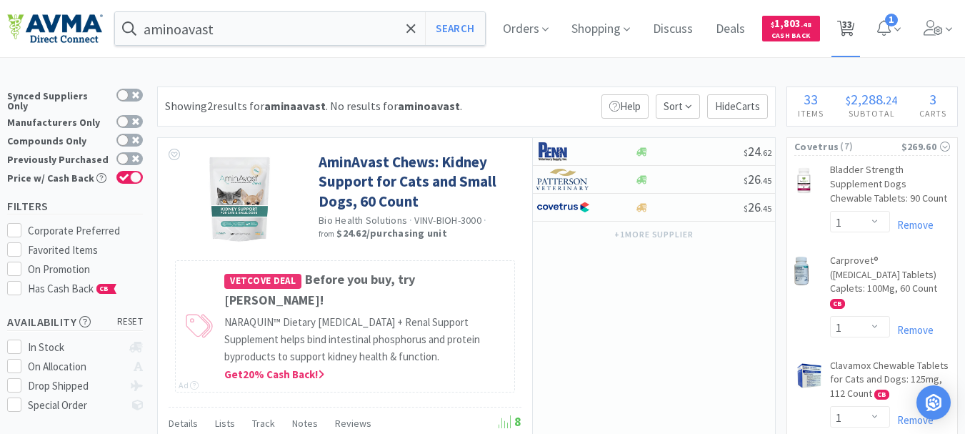
select select "6"
select select "8"
select select "3"
select select "1"
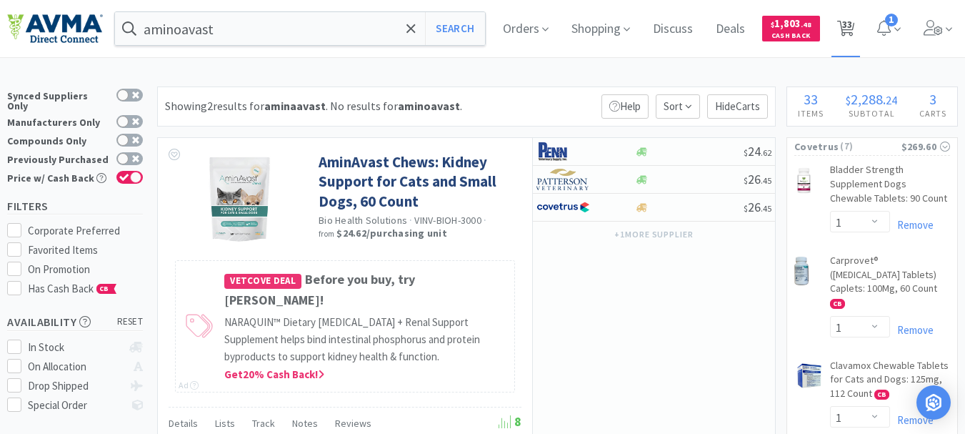
select select "3"
select select "10"
select select "3"
select select "1"
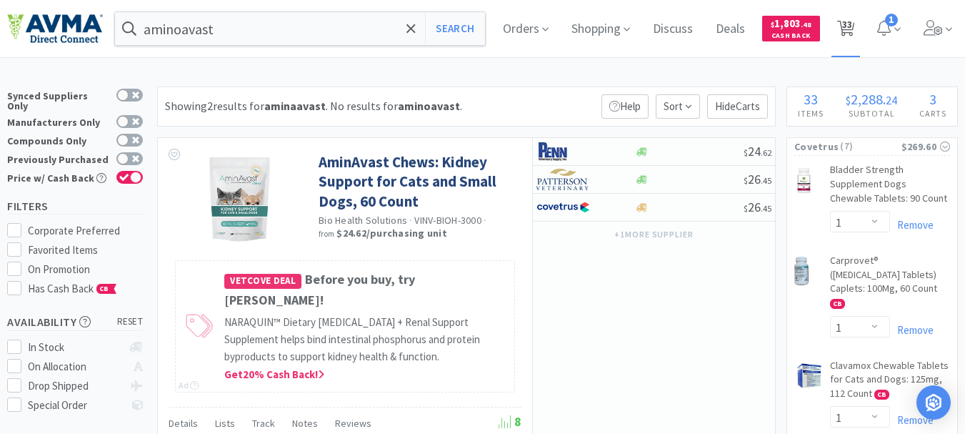
select select "1"
select select "2"
select select "1"
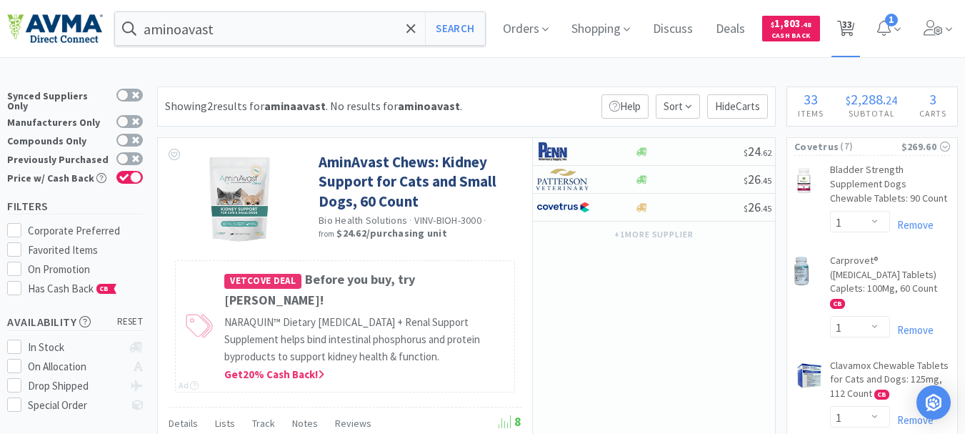
select select "1"
select select "3"
select select "1"
select select "3"
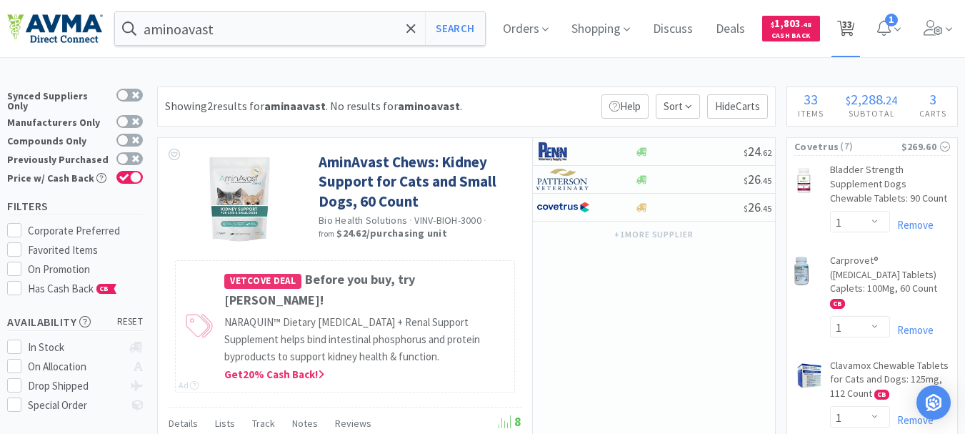
select select "2"
select select "1"
select select "8"
select select "3"
select select "6"
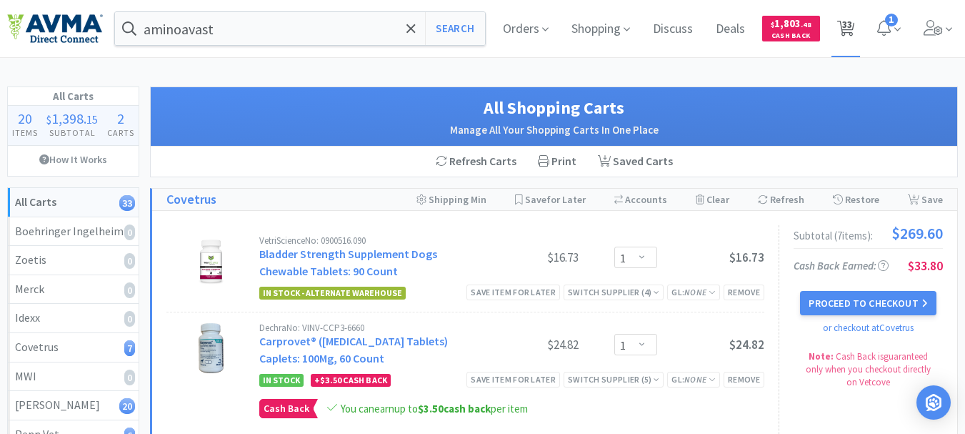
click at [856, 24] on span "33" at bounding box center [845, 28] width 29 height 57
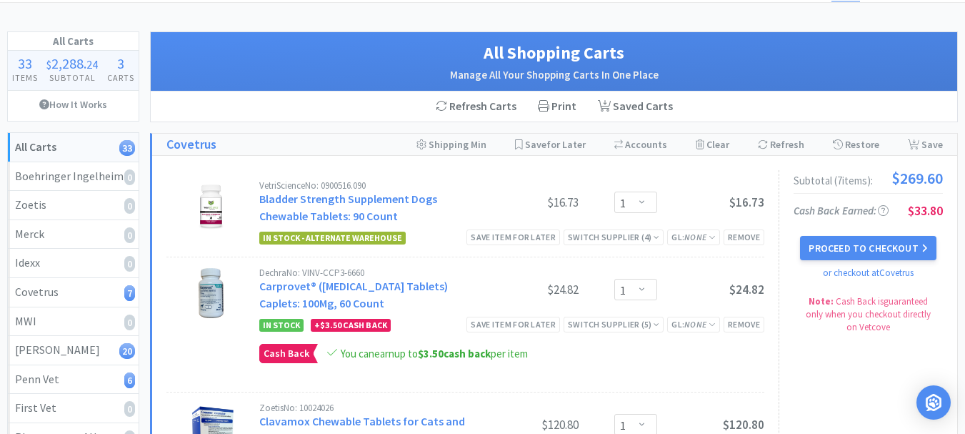
scroll to position [71, 0]
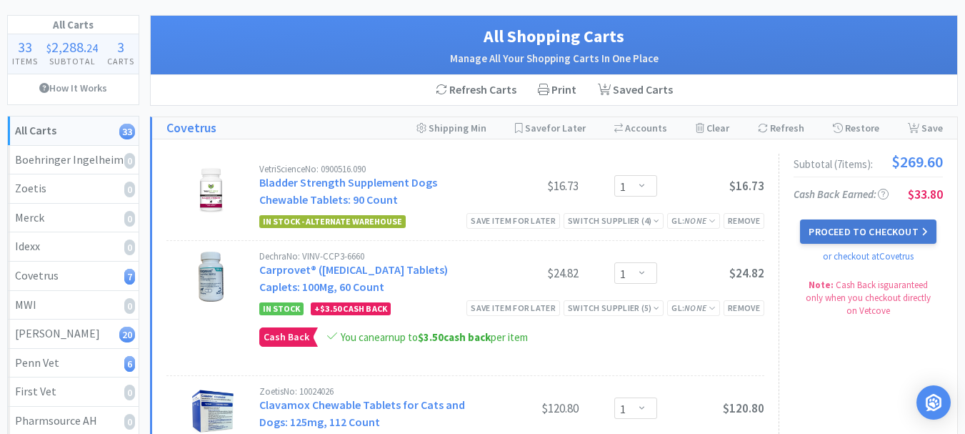
click at [864, 229] on button "Proceed to Checkout" at bounding box center [868, 231] width 136 height 24
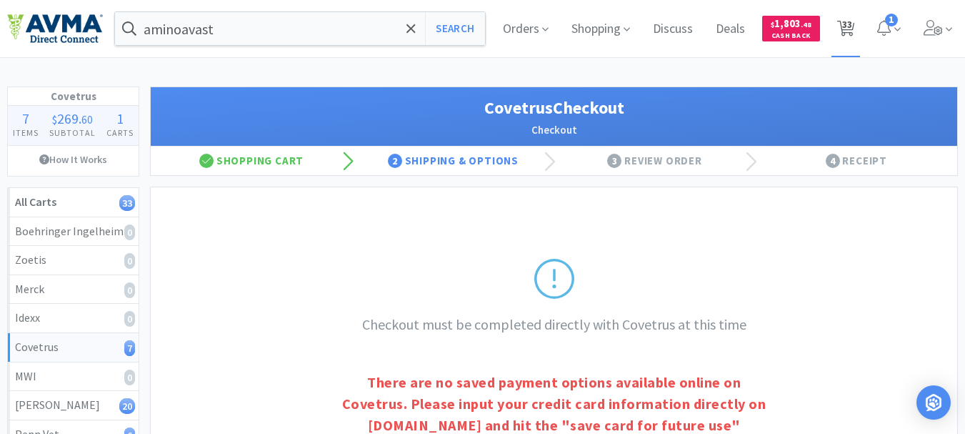
click at [846, 24] on span "33" at bounding box center [847, 24] width 10 height 57
select select "1"
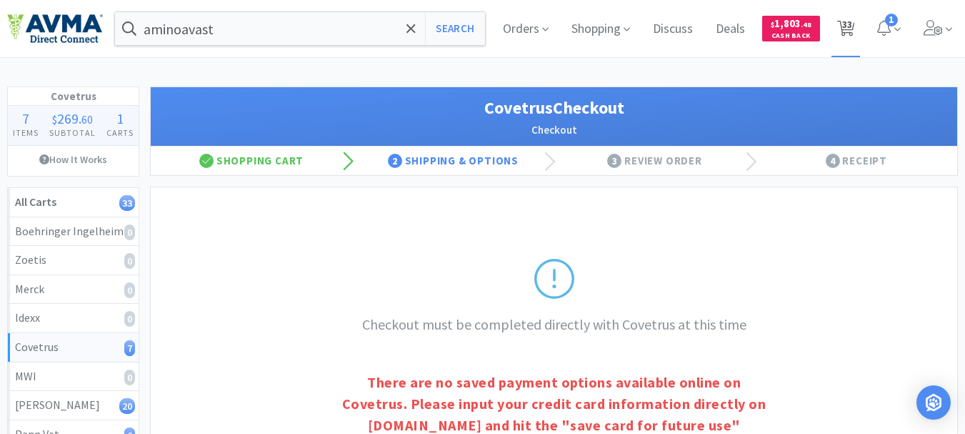
select select "1"
select select "3"
select select "1"
select select "6"
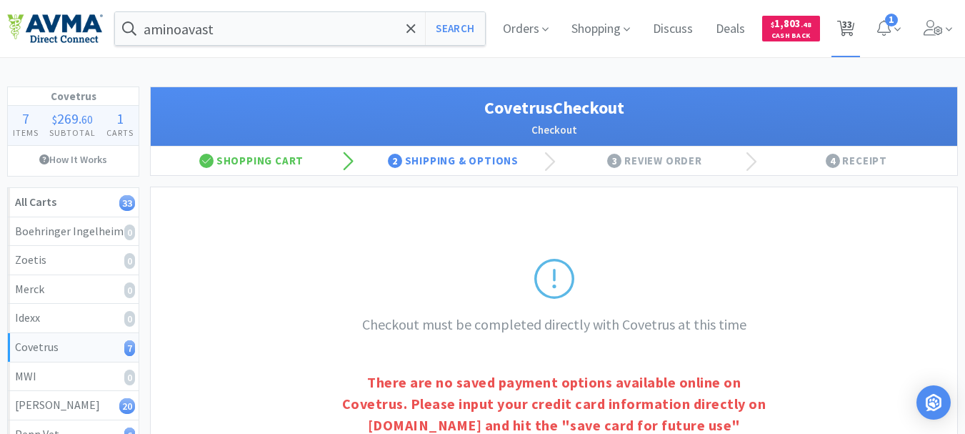
select select "8"
select select "3"
select select "1"
select select "3"
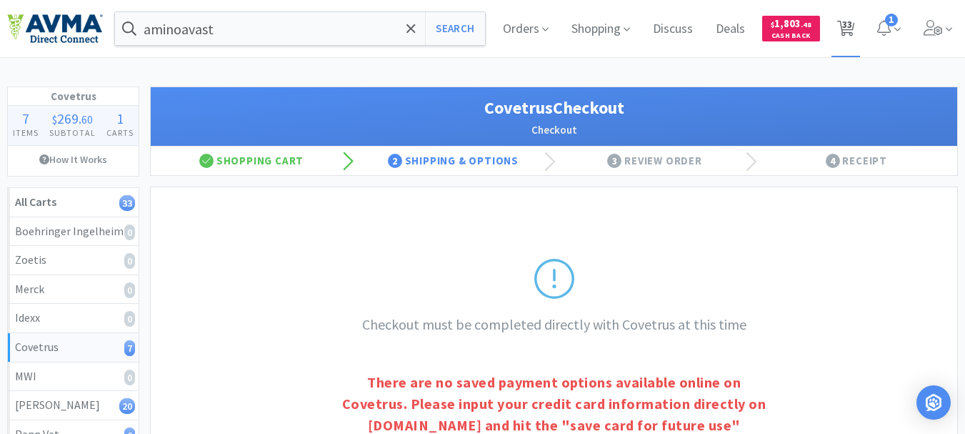
select select "10"
select select "3"
select select "1"
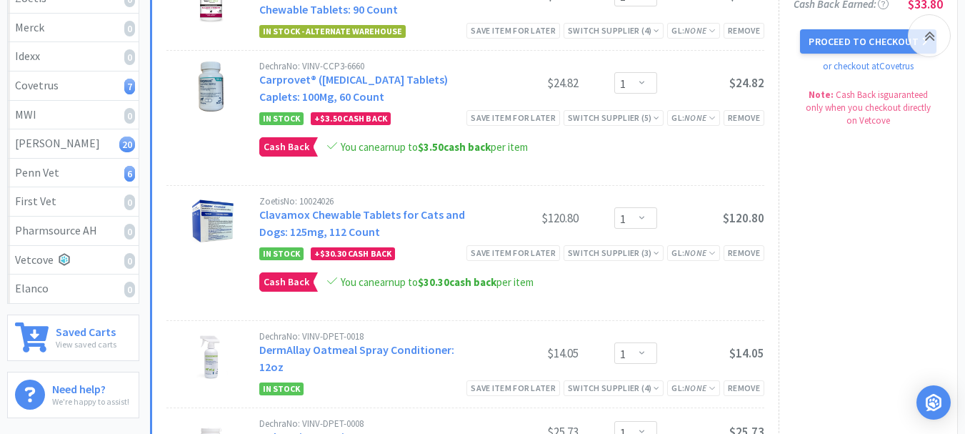
scroll to position [286, 0]
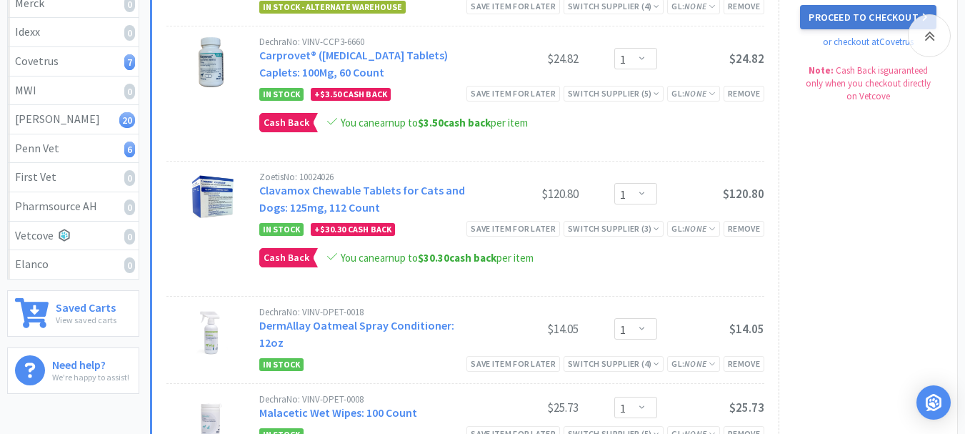
click at [838, 19] on button "Proceed to Checkout" at bounding box center [868, 17] width 136 height 24
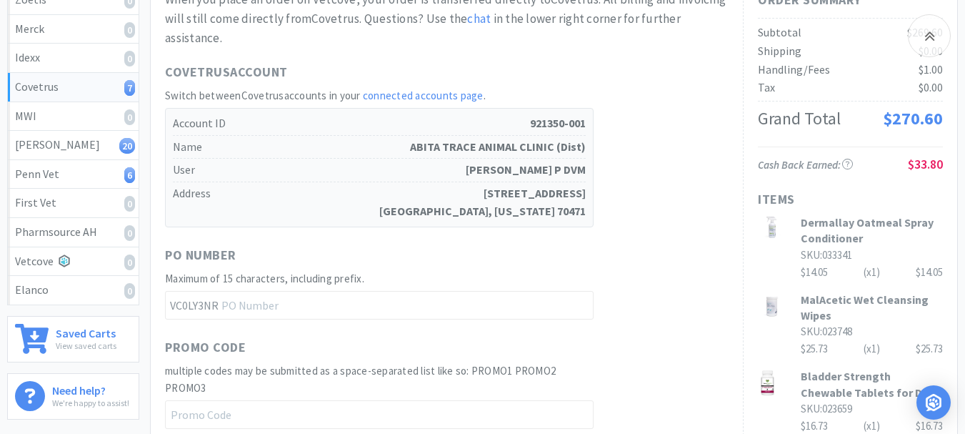
scroll to position [286, 0]
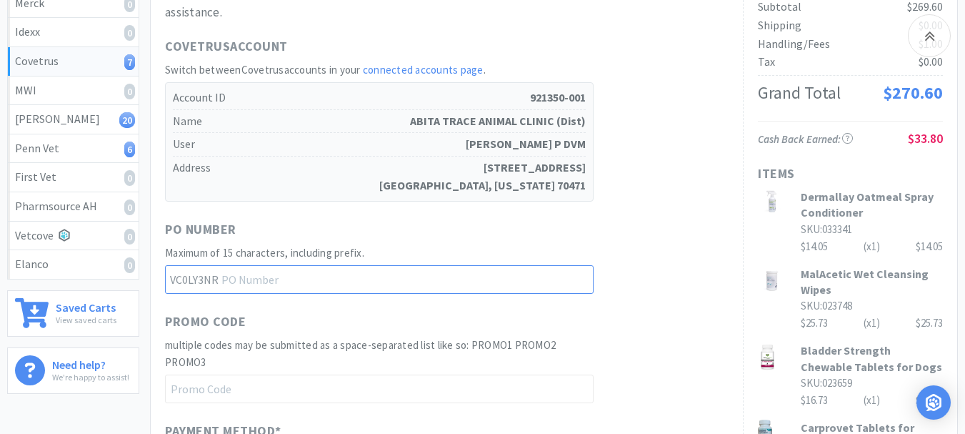
click at [331, 282] on input "text" at bounding box center [379, 279] width 429 height 29
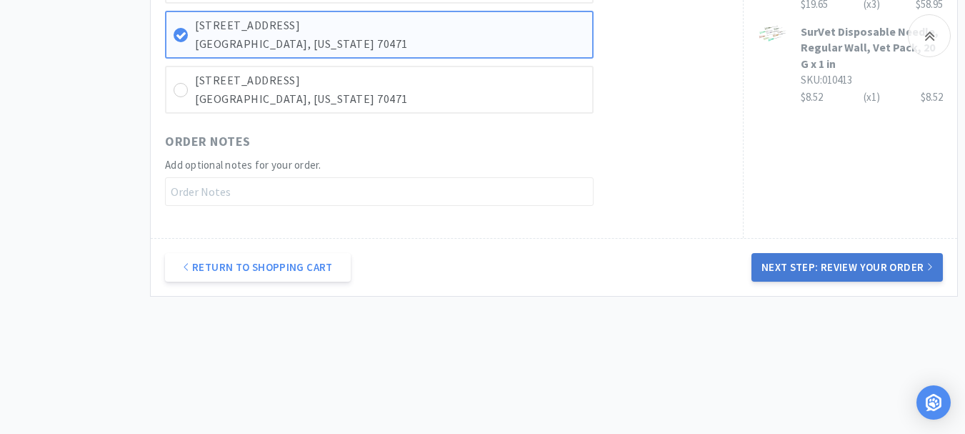
click at [860, 264] on button "Next Step: Review Your Order" at bounding box center [846, 267] width 191 height 29
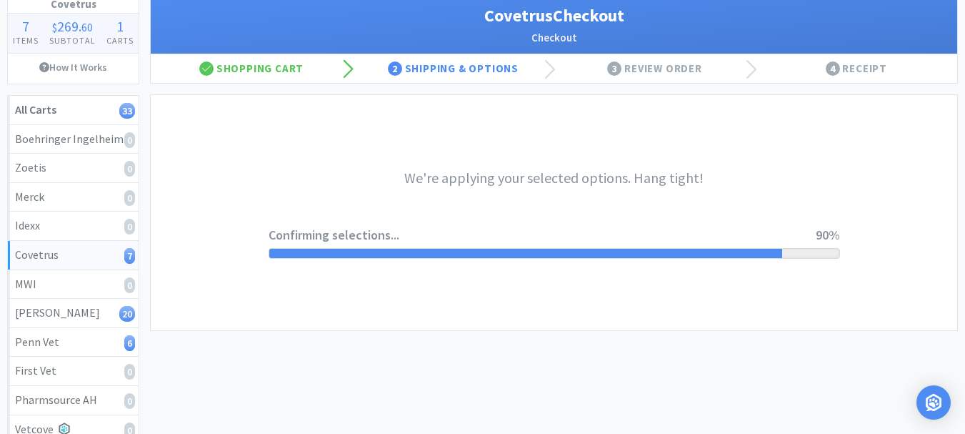
scroll to position [0, 0]
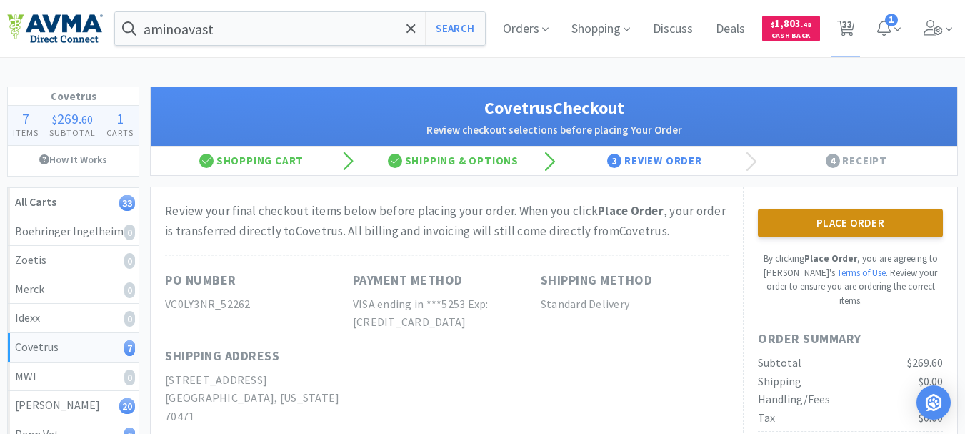
click at [871, 217] on button "Place Order" at bounding box center [850, 223] width 185 height 29
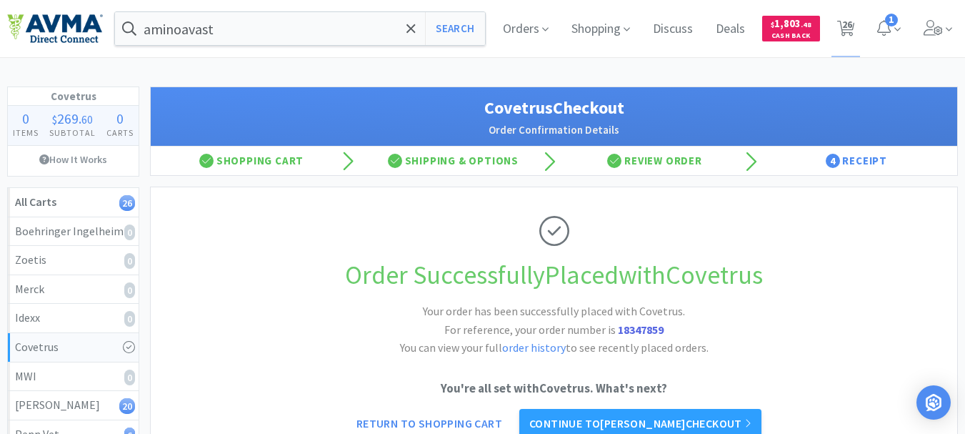
click at [651, 326] on strong "18347859" at bounding box center [641, 329] width 46 height 14
copy strong "18347859"
click at [849, 23] on span "26" at bounding box center [847, 24] width 10 height 57
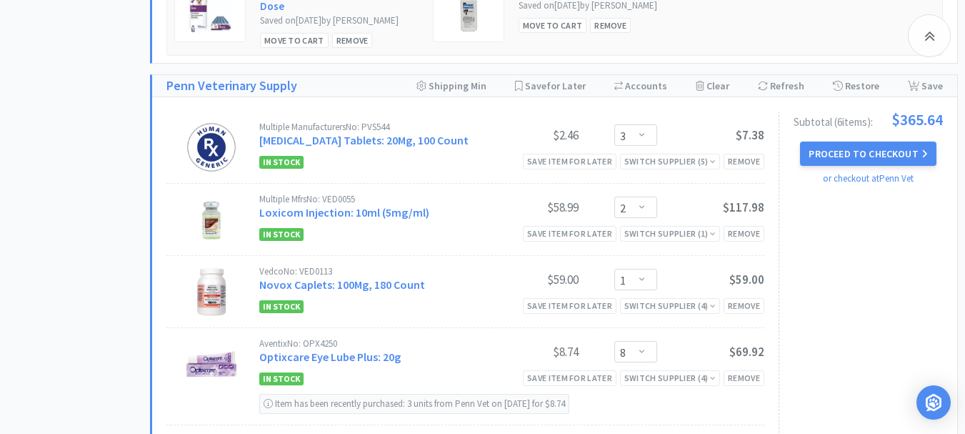
scroll to position [3285, 0]
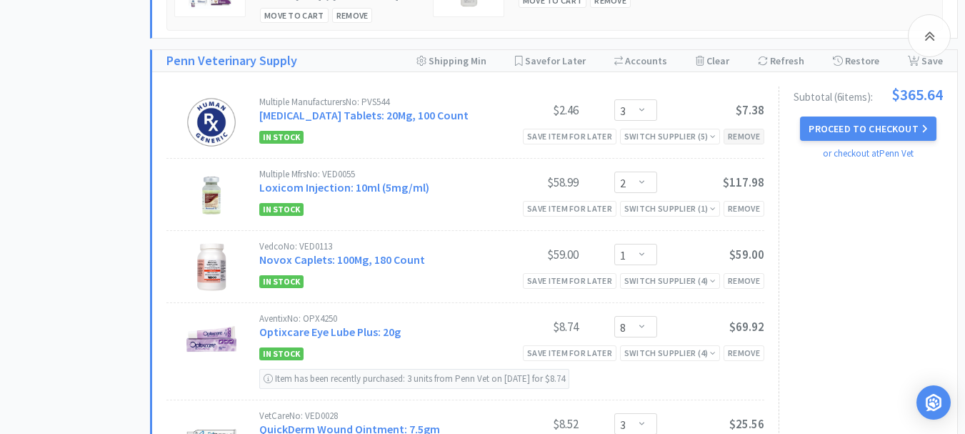
click at [744, 144] on div "Remove" at bounding box center [744, 136] width 41 height 15
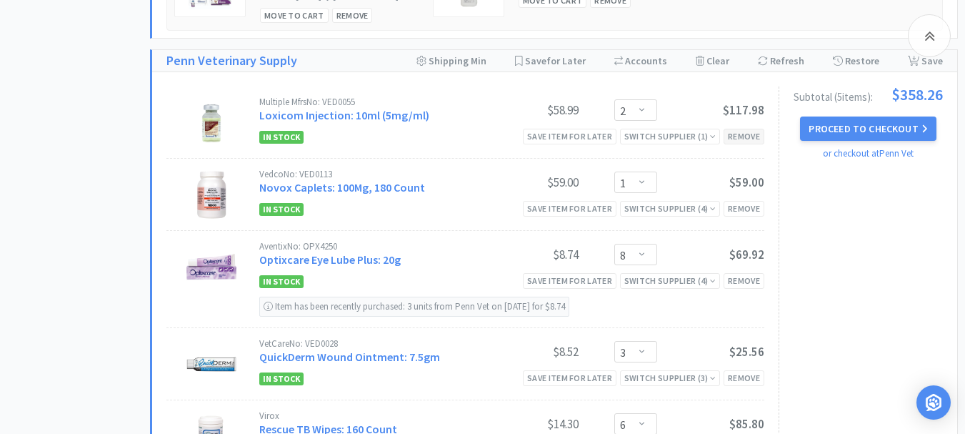
click at [749, 144] on div "Remove" at bounding box center [744, 136] width 41 height 15
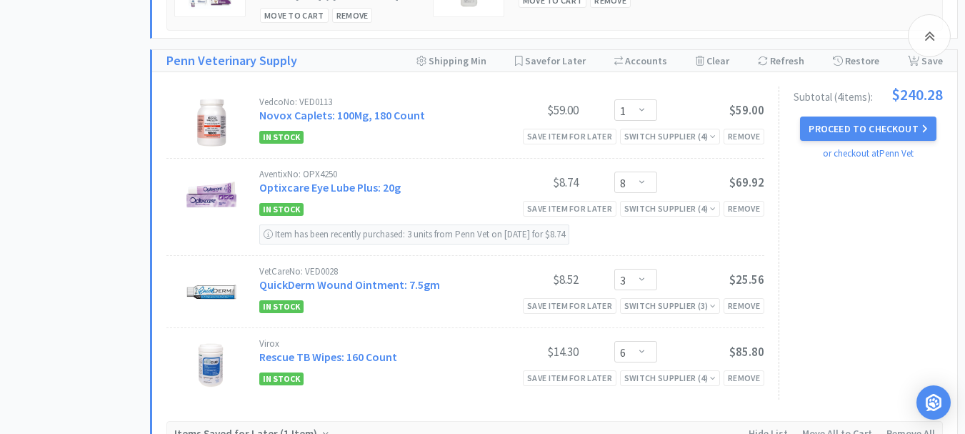
click at [838, 131] on button "Proceed to Checkout" at bounding box center [868, 128] width 136 height 24
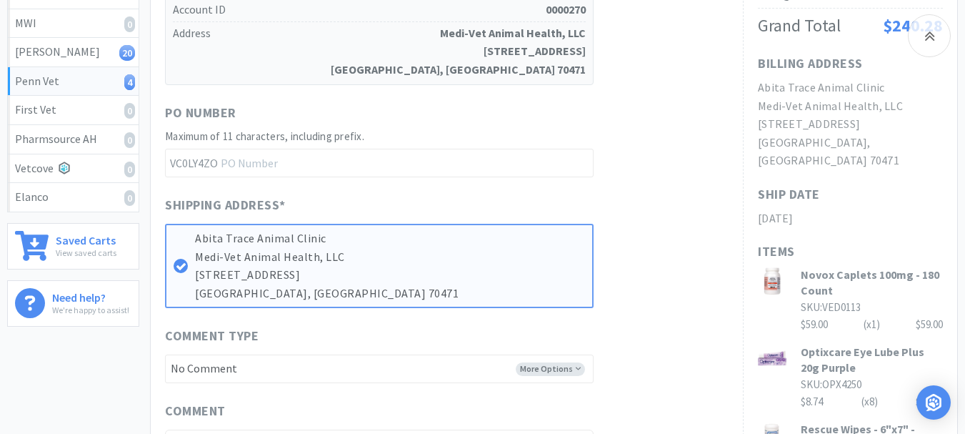
scroll to position [357, 0]
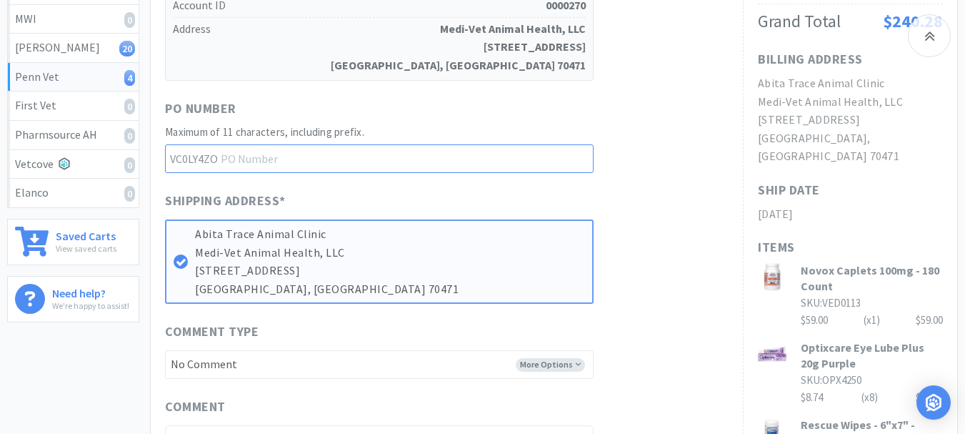
click at [261, 152] on input "text" at bounding box center [379, 158] width 429 height 29
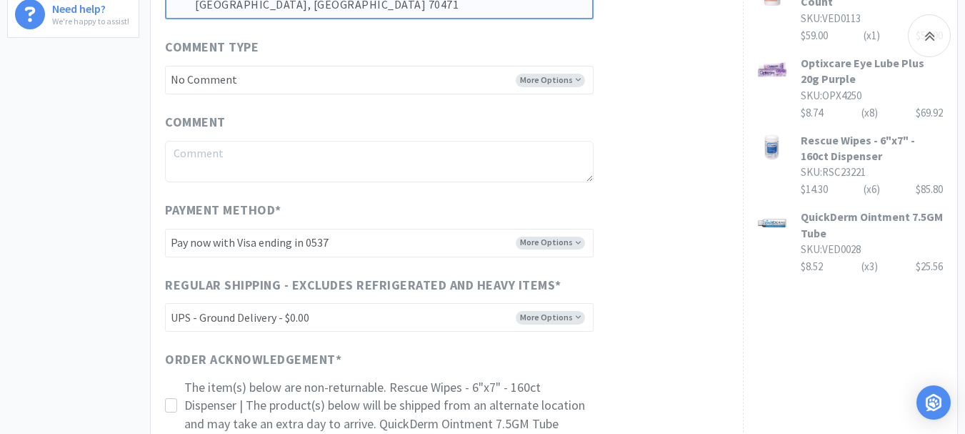
scroll to position [643, 0]
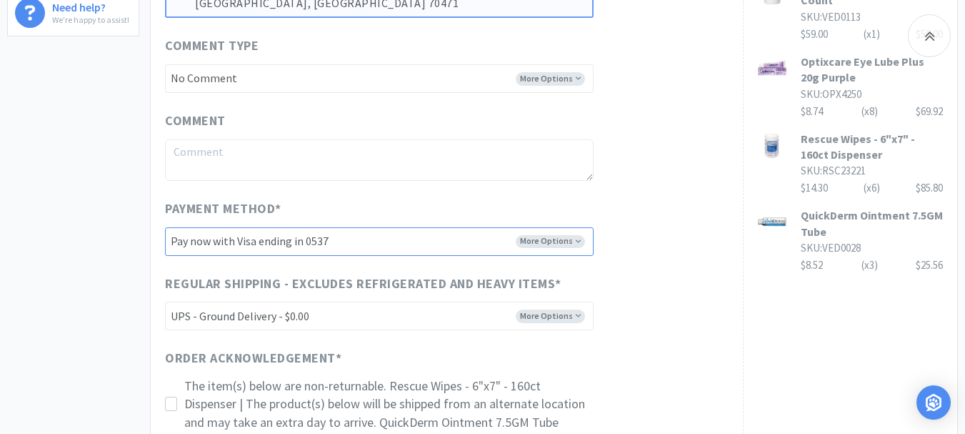
click at [465, 244] on select "-------- Pay now with Visa ending in 0537 Pay now with Visa ending in 4277 Pay …" at bounding box center [379, 241] width 429 height 29
click at [165, 227] on select "-------- Pay now with Visa ending in 0537 Pay now with Visa ending in 4277 Pay …" at bounding box center [379, 241] width 429 height 29
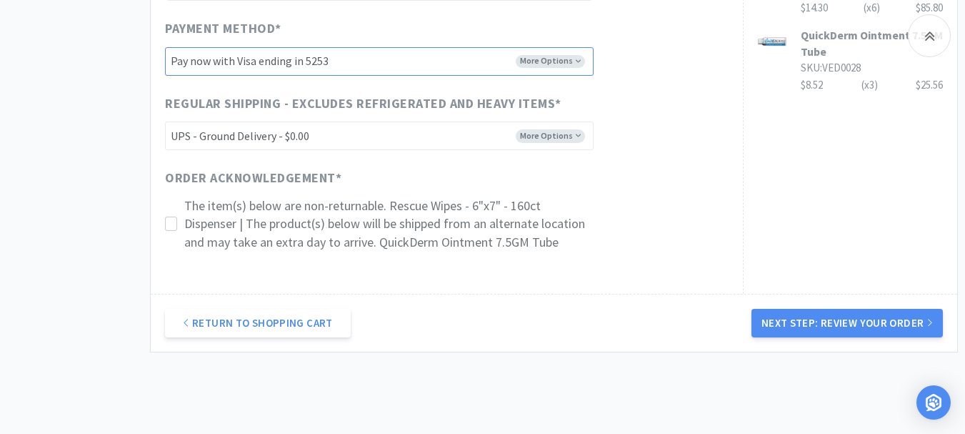
scroll to position [857, 0]
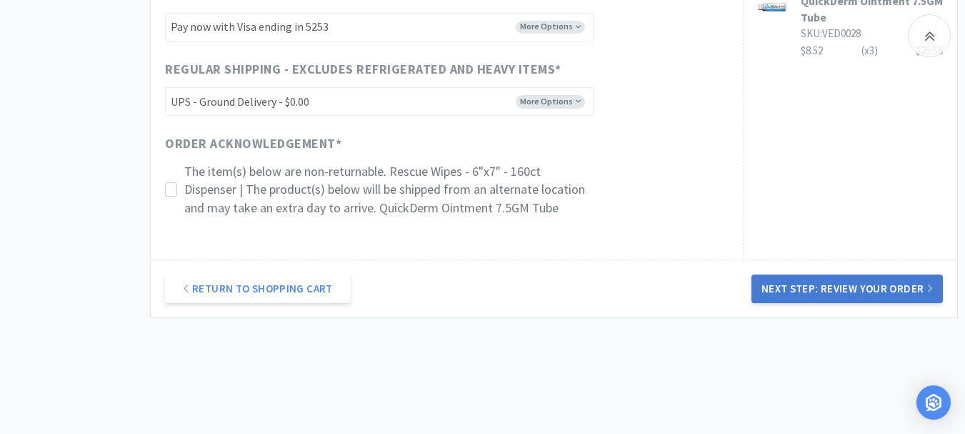
click at [847, 287] on button "Next Step: Review Your Order" at bounding box center [846, 288] width 191 height 29
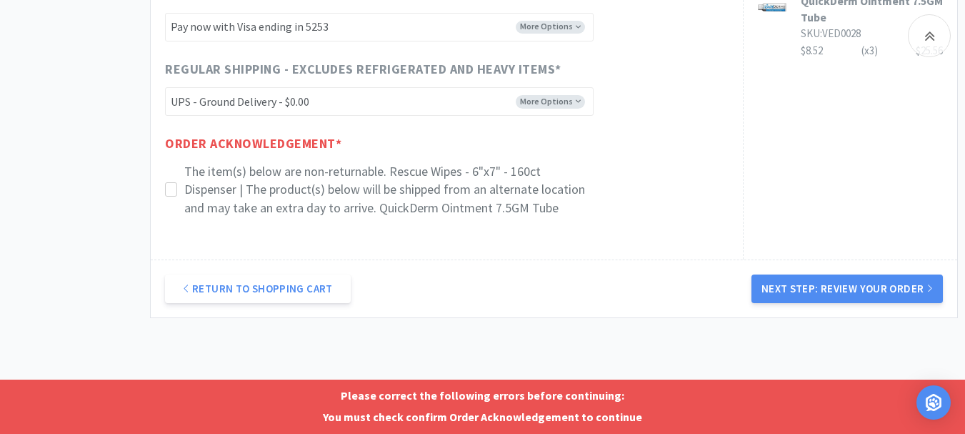
scroll to position [888, 0]
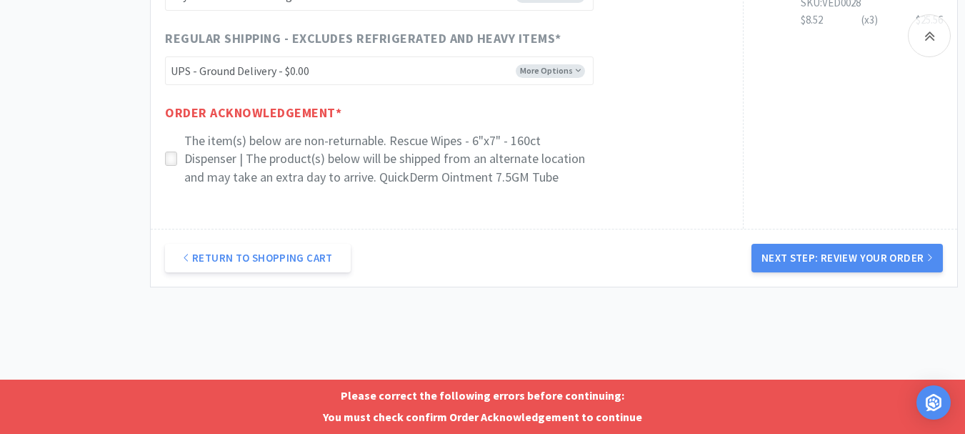
click at [171, 158] on icon at bounding box center [171, 159] width 11 height 11
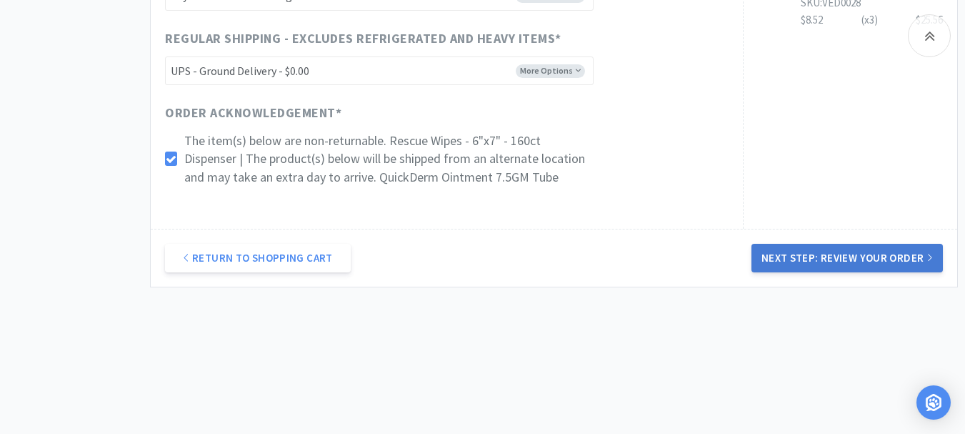
click at [828, 249] on button "Next Step: Review Your Order" at bounding box center [846, 258] width 191 height 29
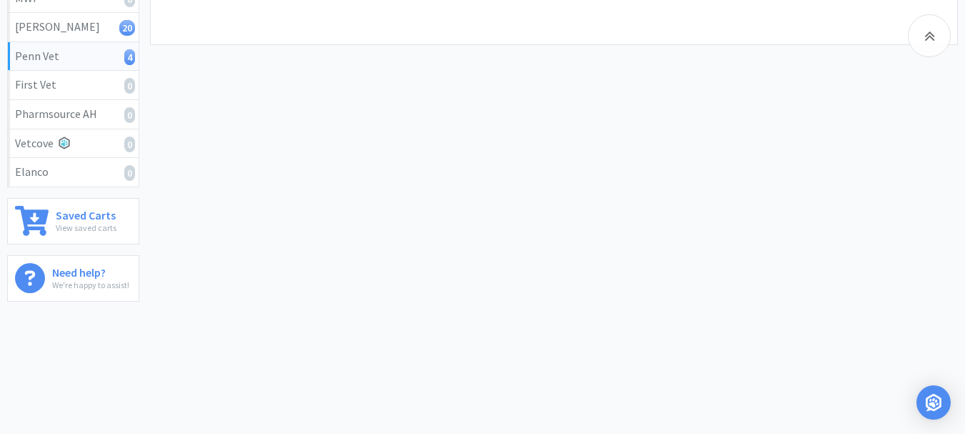
scroll to position [0, 0]
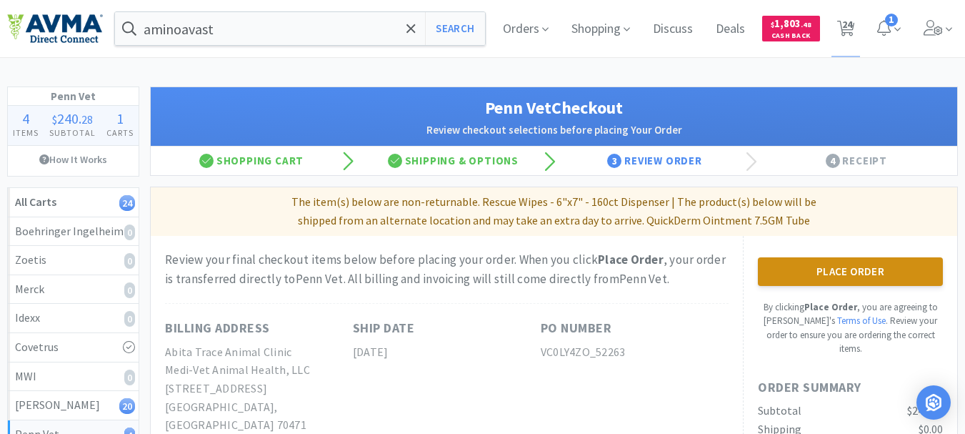
click at [853, 261] on button "Place Order" at bounding box center [850, 271] width 185 height 29
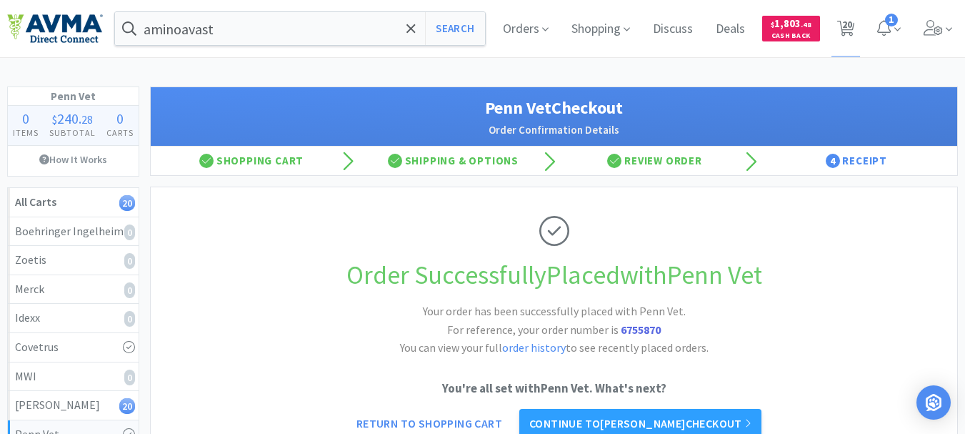
click at [644, 329] on strong "6755870" at bounding box center [641, 329] width 40 height 14
copy strong "6755870"
click at [849, 26] on span "20" at bounding box center [847, 24] width 10 height 57
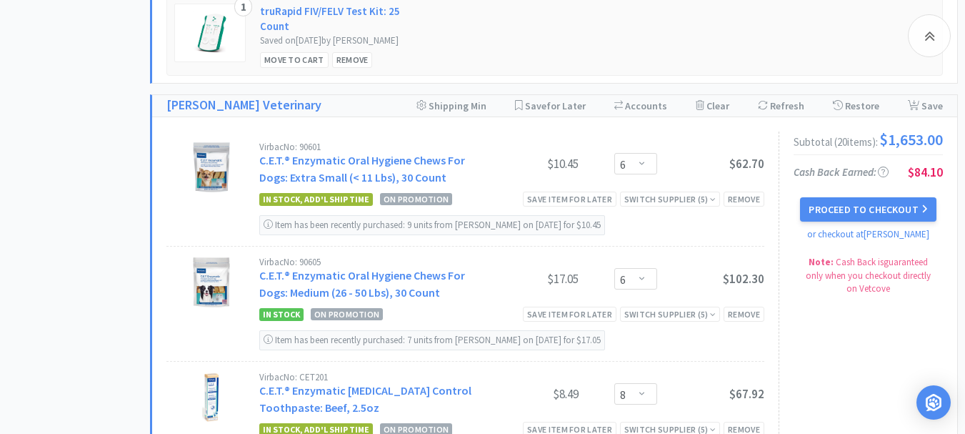
scroll to position [857, 0]
click at [889, 222] on button "Proceed to Checkout" at bounding box center [868, 210] width 136 height 24
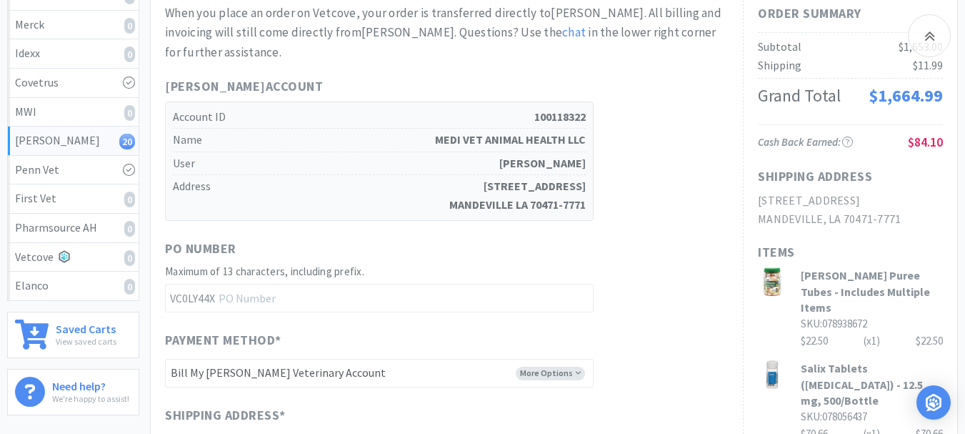
scroll to position [286, 0]
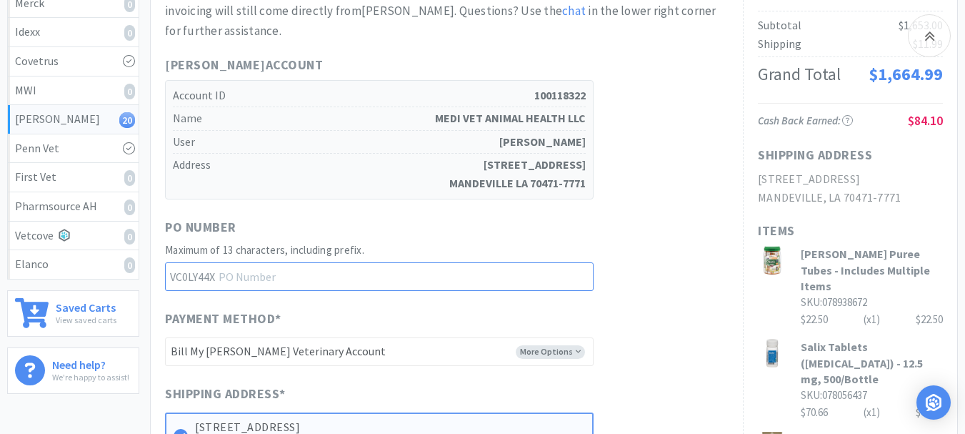
click at [305, 277] on input "text" at bounding box center [379, 276] width 429 height 29
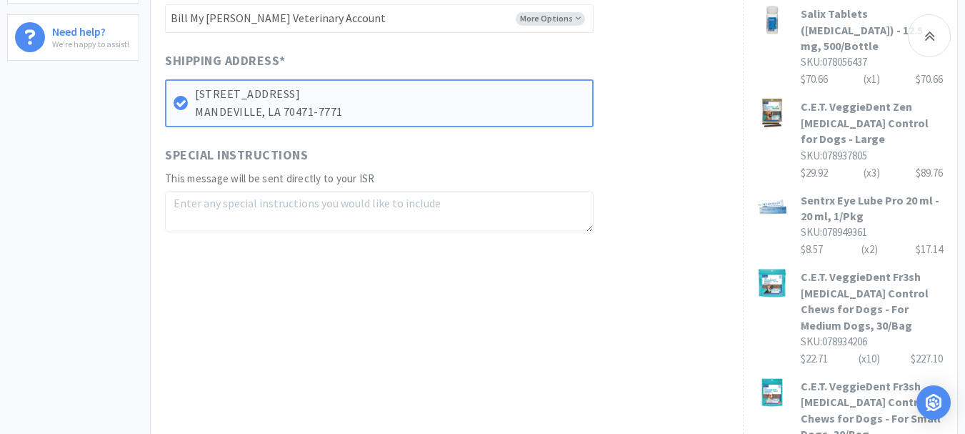
scroll to position [714, 0]
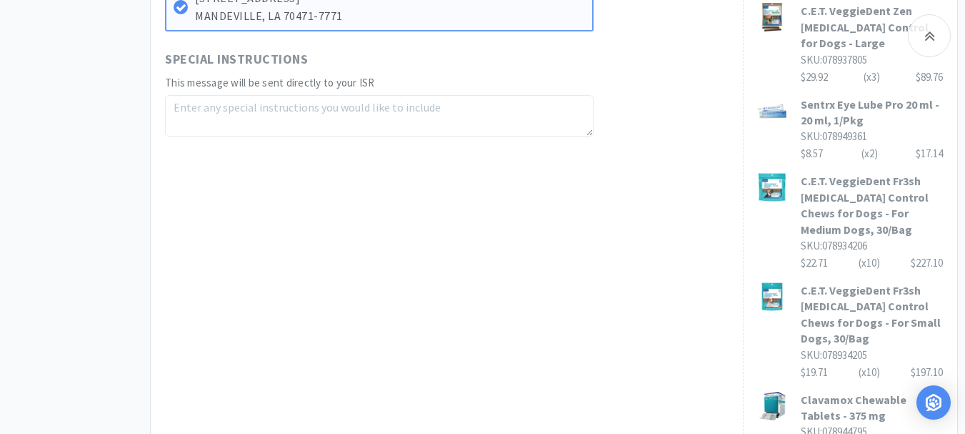
click at [239, 104] on textarea at bounding box center [379, 115] width 429 height 41
click at [434, 106] on textarea "CET promos for Toothpaste B8G3 and chews B10G2" at bounding box center [379, 115] width 429 height 41
paste textarea "078013241"
click at [304, 123] on textarea "CET promos for Toothpaste B8G3 and chews B10G2 078013241 x 3" at bounding box center [379, 115] width 429 height 41
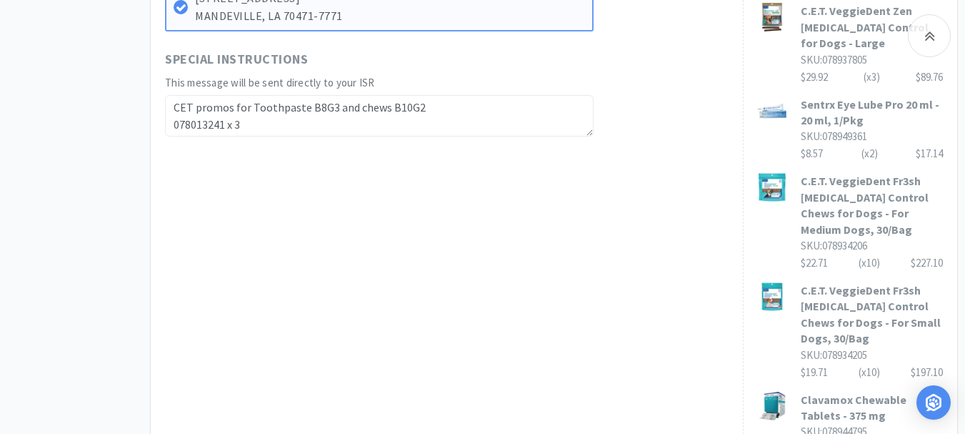
paste textarea "07"
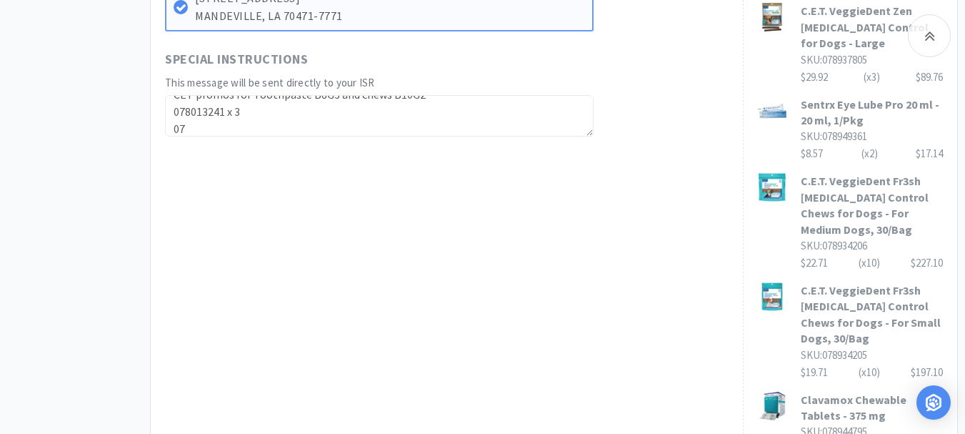
scroll to position [17, 0]
drag, startPoint x: 194, startPoint y: 124, endPoint x: 166, endPoint y: 128, distance: 27.5
click at [166, 128] on textarea "CET promos for Toothpaste B8G3 and chews B10G2 078013241 x 3 07" at bounding box center [379, 115] width 429 height 41
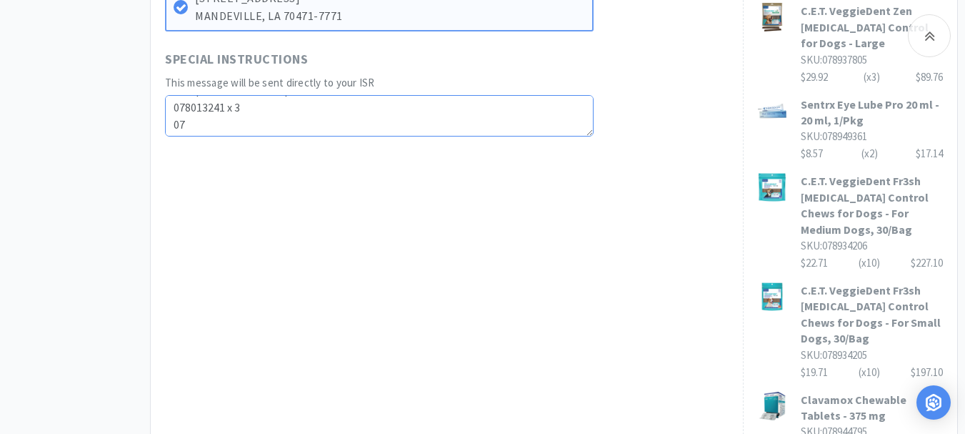
drag, startPoint x: 174, startPoint y: 126, endPoint x: 161, endPoint y: 125, distance: 13.6
click at [153, 128] on div "When you place an order on Vetcove, your order is transferred directly to [PERS…" at bounding box center [447, 138] width 592 height 1198
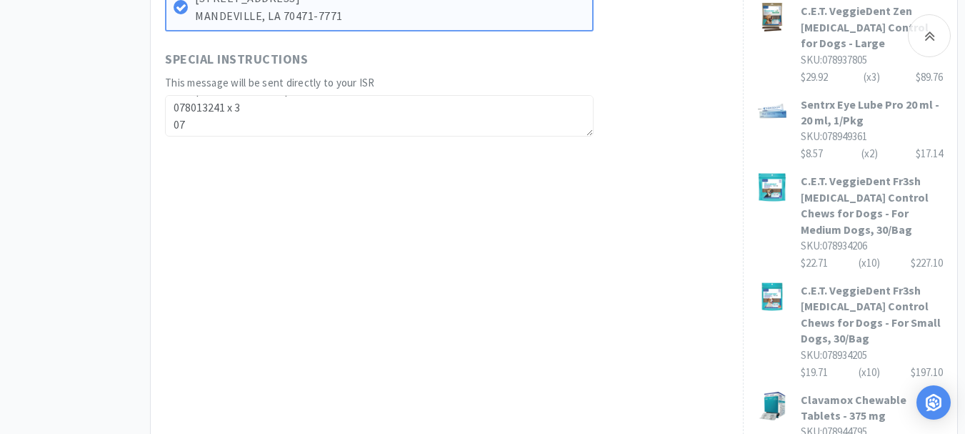
click at [299, 114] on textarea "CET promos for Toothpaste B8G3 and chews B10G2 078013241 x 3 07" at bounding box center [379, 115] width 429 height 41
drag, startPoint x: 186, startPoint y: 124, endPoint x: 170, endPoint y: 126, distance: 16.0
click at [170, 126] on textarea "CET promos for Toothpaste B8G3 and chews B10G2 078013241 x 3 07" at bounding box center [379, 115] width 429 height 41
click at [256, 109] on textarea "CET promos for Toothpaste B8G3 and chews B10G2 078013241 x 3 07" at bounding box center [379, 115] width 429 height 41
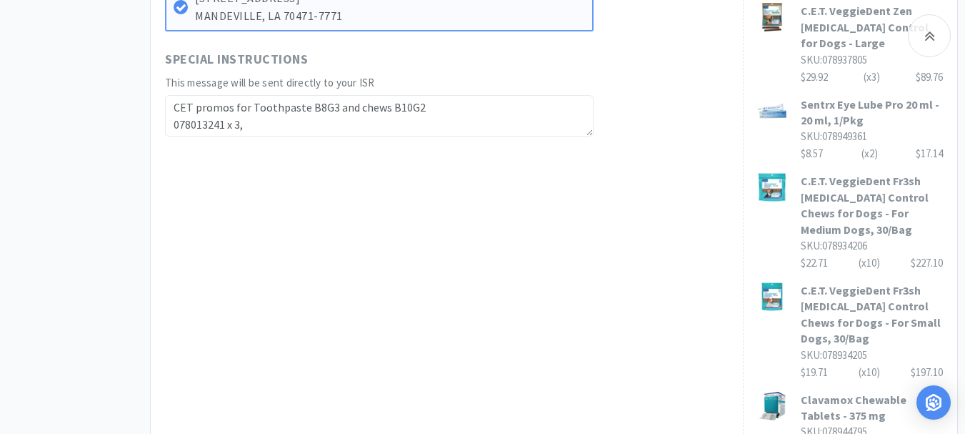
click at [259, 126] on textarea "CET promos for Toothpaste B8G3 and chews B10G2 078013241 x 3," at bounding box center [379, 115] width 429 height 41
click at [259, 121] on textarea "CET promos for Toothpaste B8G3 and chews B10G2 078013241 x 3," at bounding box center [379, 115] width 429 height 41
click at [261, 124] on textarea "CET promos for Toothpaste B8G3 and chews B10G2 078013241 x 3," at bounding box center [379, 115] width 429 height 41
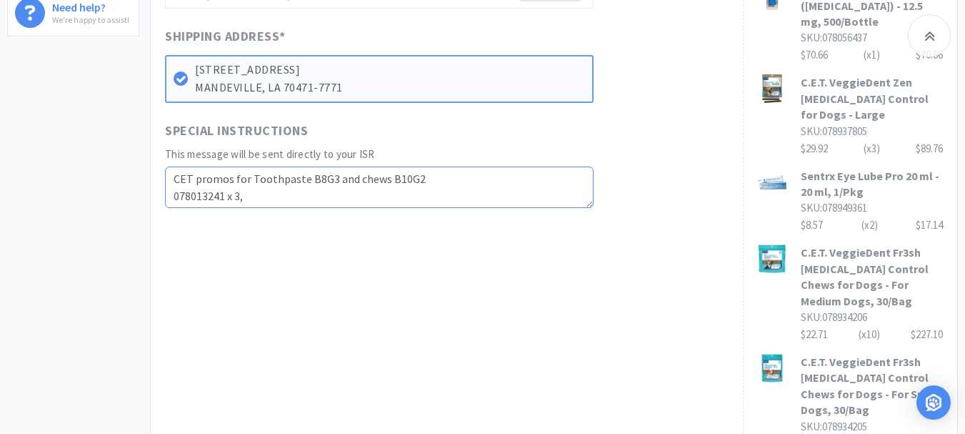
scroll to position [714, 0]
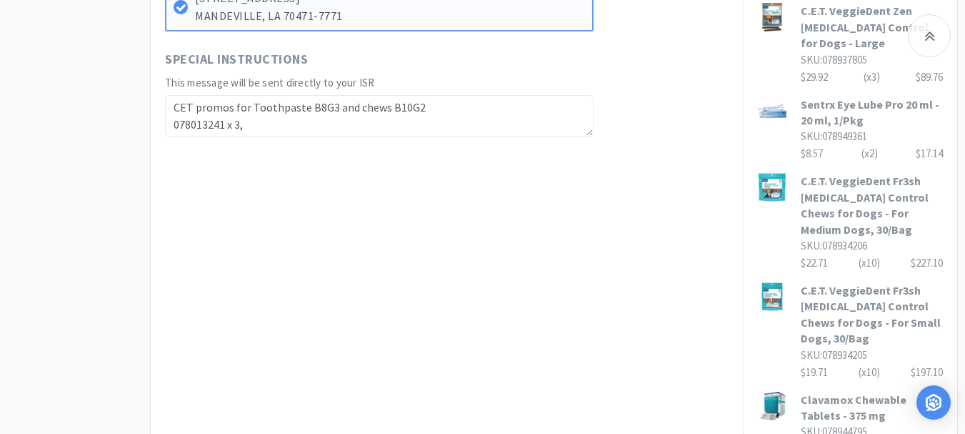
drag, startPoint x: 251, startPoint y: 124, endPoint x: 174, endPoint y: 133, distance: 76.9
click at [174, 133] on textarea "CET promos for Toothpaste B8G3 and chews B10G2 078013241 x 3," at bounding box center [379, 115] width 429 height 41
click at [436, 101] on textarea "CET promos for Toothpaste B8G3 and chews B10G2" at bounding box center [379, 115] width 429 height 41
click at [431, 109] on textarea "CET promos for Toothpaste B8G3 and chews B10G2" at bounding box center [379, 115] width 429 height 41
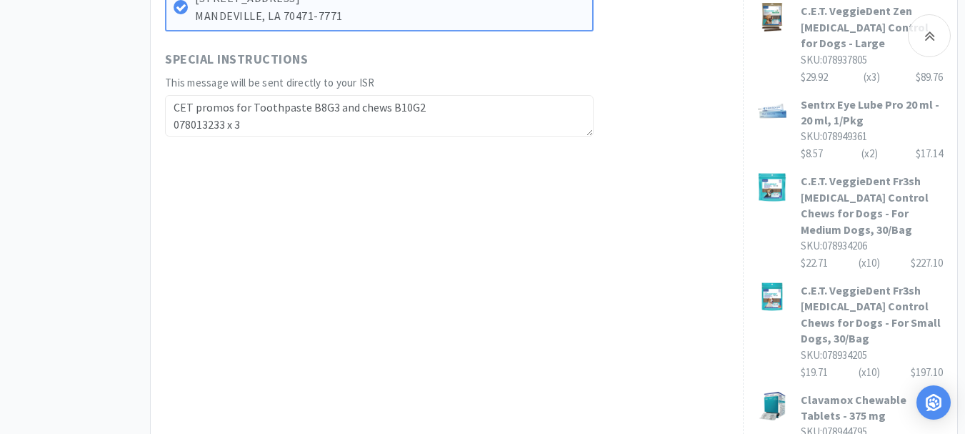
click at [178, 123] on textarea "CET promos for Toothpaste B8G3 and chews B10G2 078013233 x 3" at bounding box center [379, 115] width 429 height 41
click at [231, 125] on textarea "CET promos for Toothpaste B8G3 and chews B10G2 078013233 x 3" at bounding box center [379, 115] width 429 height 41
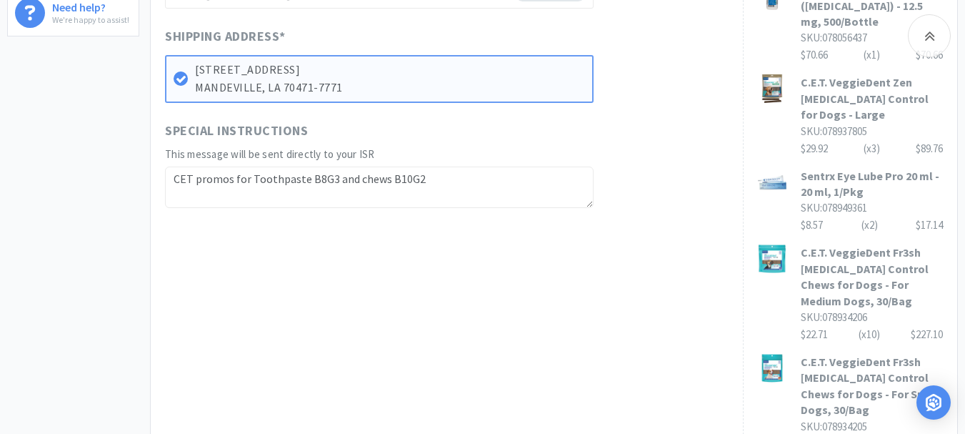
scroll to position [0, 0]
click at [421, 179] on textarea "CET promos for Toothpaste B8G3 and chews B10G2" at bounding box center [379, 186] width 429 height 41
click at [449, 181] on textarea "CET promos for Toothpaste B8G3 and chews B10G2." at bounding box center [379, 186] width 429 height 41
paste textarea "070788013241"
click at [507, 185] on textarea "CET promos for Toothpaste B8G3 and chews B10G2. 070788013241" at bounding box center [379, 186] width 429 height 41
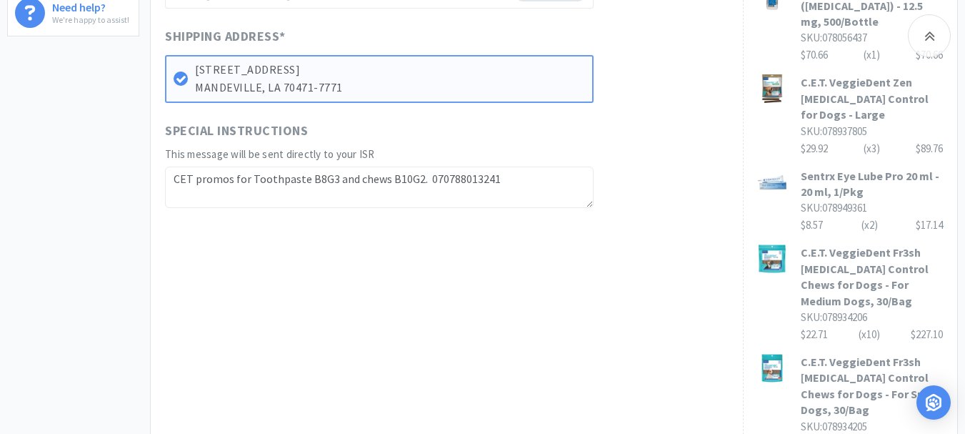
drag, startPoint x: 496, startPoint y: 181, endPoint x: 426, endPoint y: 186, distance: 70.8
click at [426, 186] on textarea "CET promos for Toothpaste B8G3 and chews B10G2. 070788013241" at bounding box center [379, 186] width 429 height 41
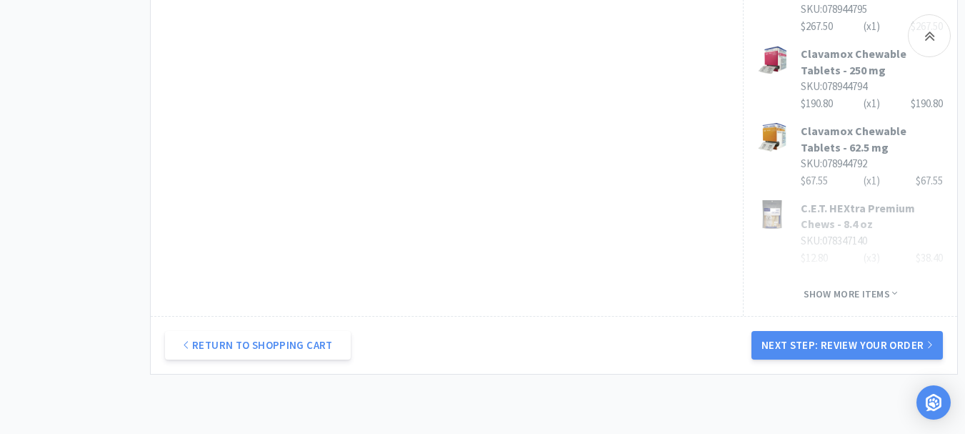
scroll to position [1143, 0]
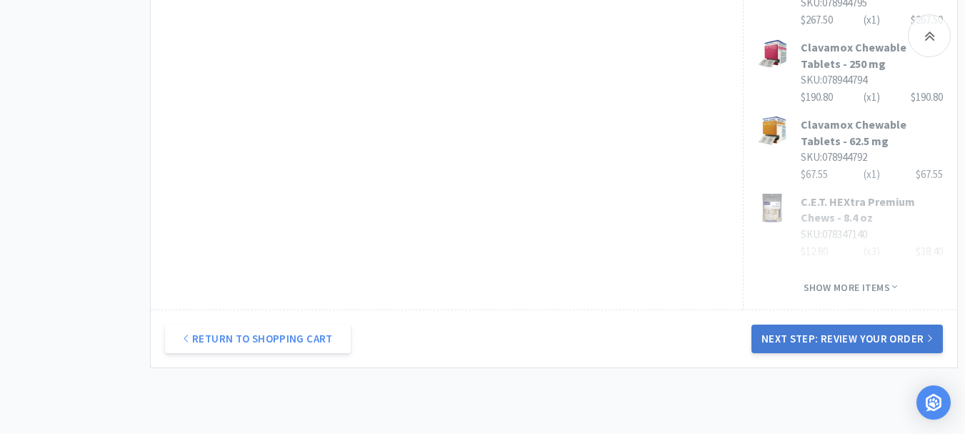
click at [852, 324] on button "Next Step: Review Your Order" at bounding box center [846, 338] width 191 height 29
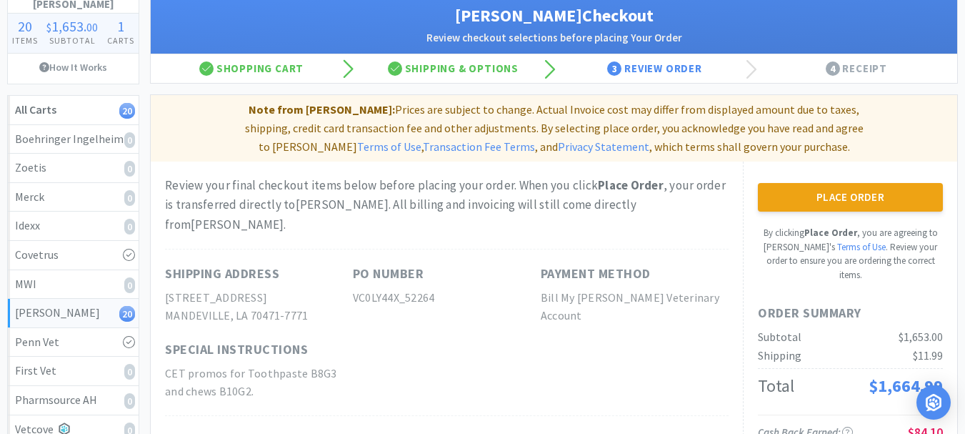
scroll to position [0, 0]
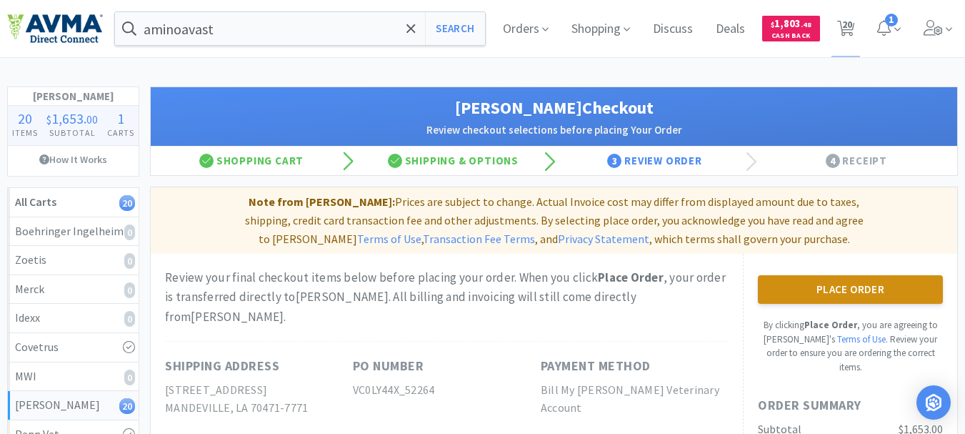
click at [829, 289] on button "Place Order" at bounding box center [850, 289] width 185 height 29
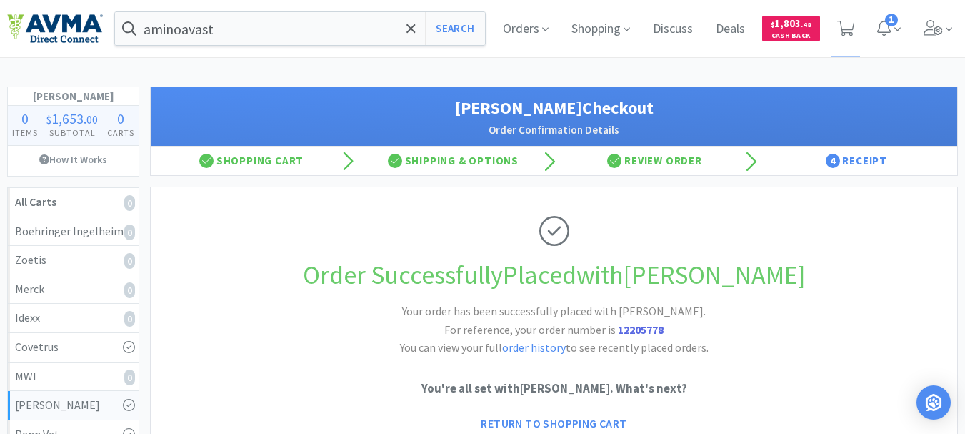
click at [652, 334] on strong "12205778" at bounding box center [641, 329] width 46 height 14
copy strong "12205778"
